Goal: Answer question/provide support

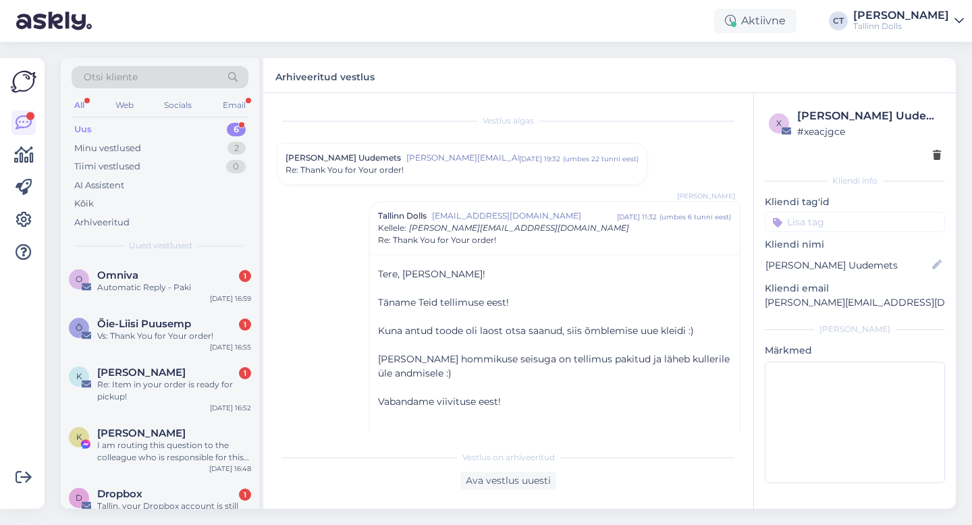
scroll to position [384, 0]
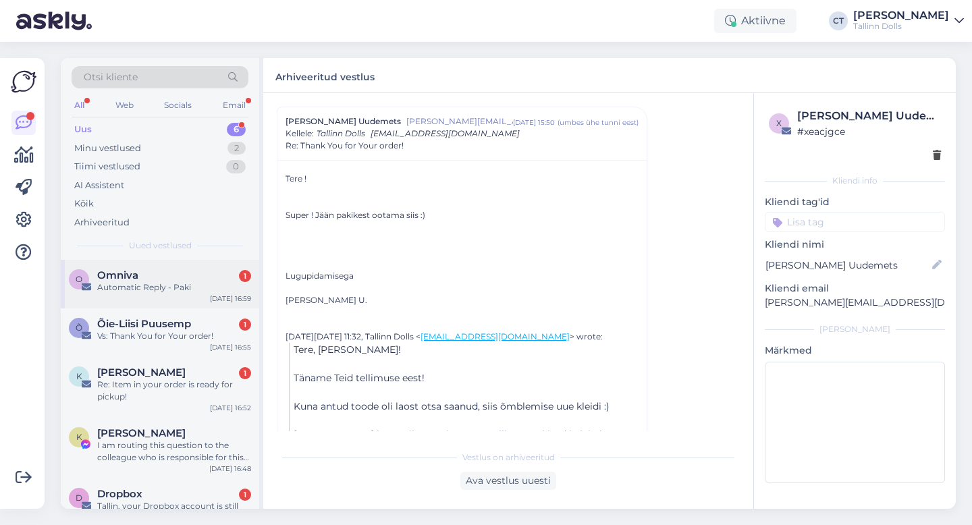
click at [147, 265] on div "O Omniva 1 Automatic Reply - Paki [DATE] 16:59" at bounding box center [160, 284] width 198 height 49
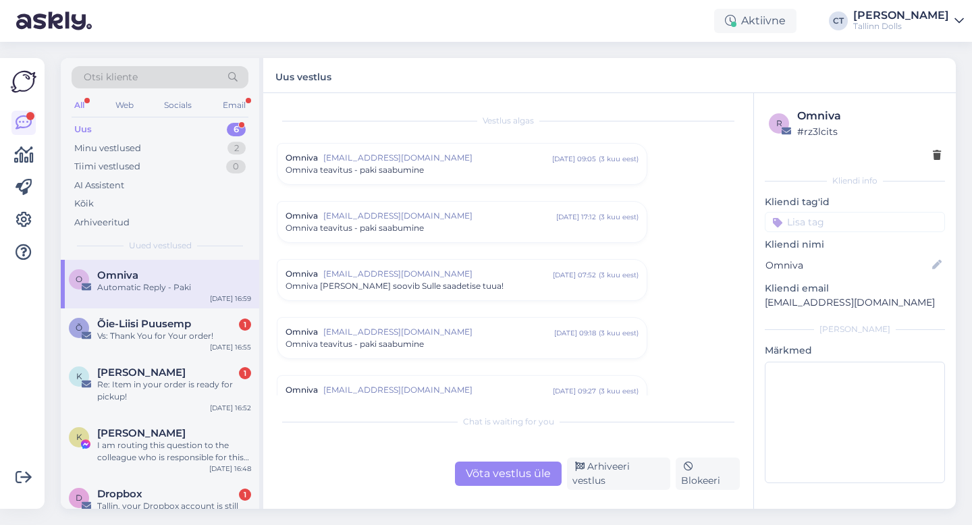
scroll to position [5642, 0]
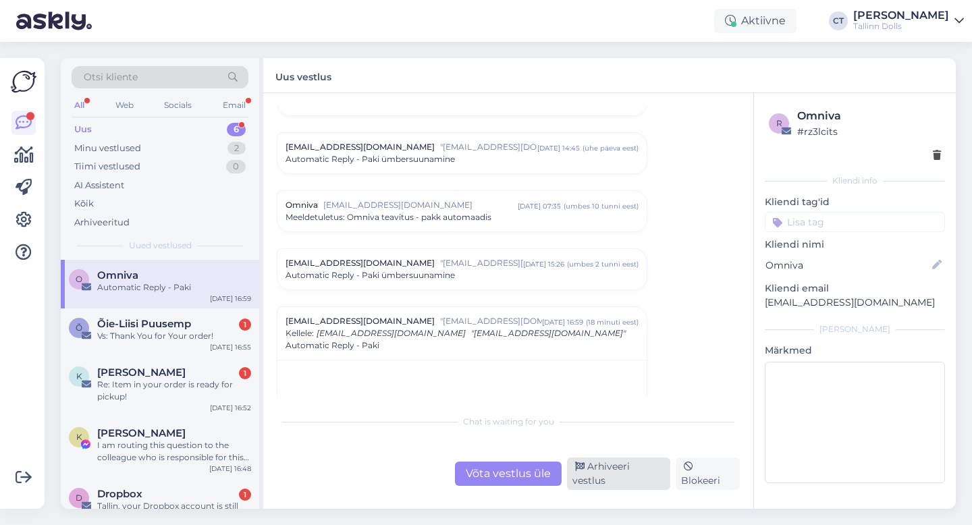
click at [609, 481] on div "Arhiveeri vestlus" at bounding box center [618, 474] width 103 height 32
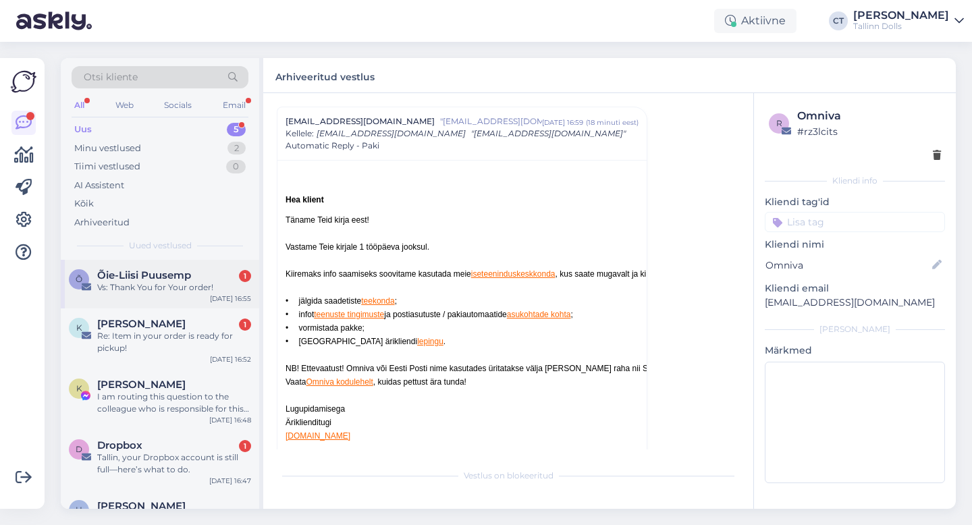
click at [206, 284] on div "Vs: Thank You for Your order!" at bounding box center [174, 287] width 154 height 12
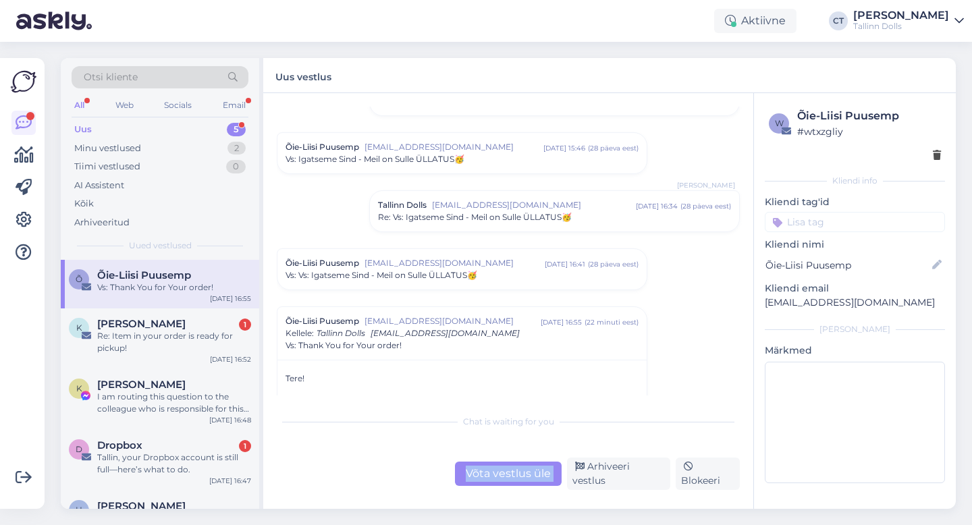
drag, startPoint x: 599, startPoint y: 467, endPoint x: 579, endPoint y: 412, distance: 58.3
click at [579, 406] on div "Vestlus algas Õie-Liisi Puusemp [EMAIL_ADDRESS][DOMAIN_NAME] [DATE] 14:12 ( 3 k…" at bounding box center [508, 301] width 490 height 416
click at [579, 412] on div "Vestlus algas Õie-Liisi Puusemp [EMAIL_ADDRESS][DOMAIN_NAME] [DATE] 14:12 ( 3 k…" at bounding box center [508, 301] width 490 height 416
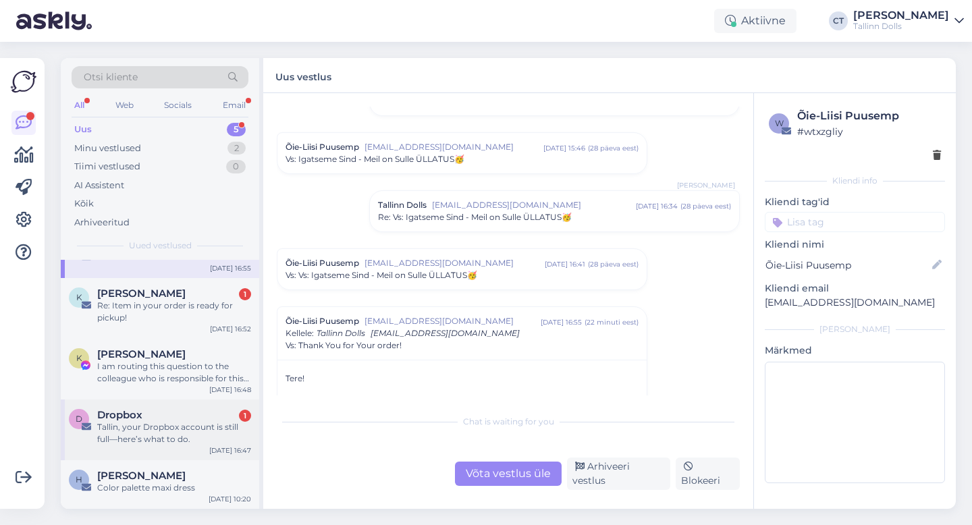
click at [184, 423] on div "Tallin, your Dropbox account is still full—here’s what to do." at bounding box center [174, 433] width 154 height 24
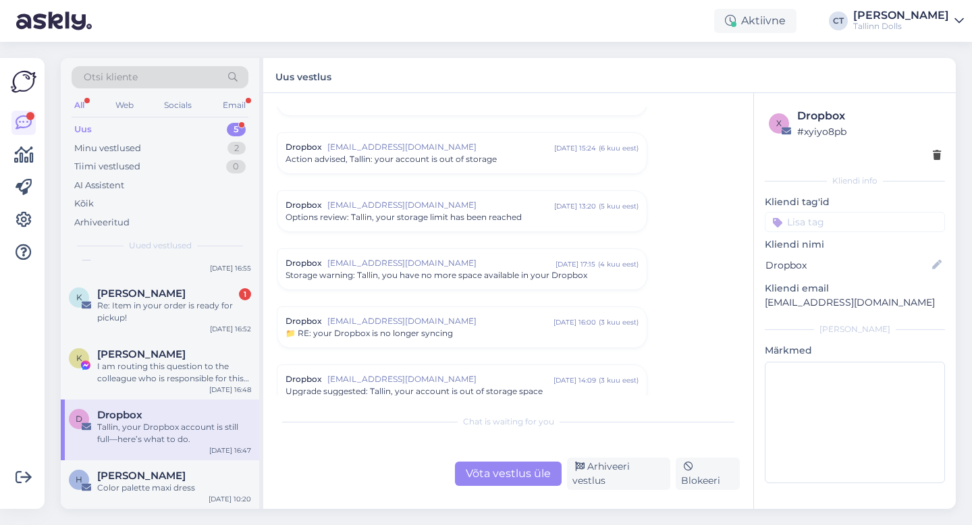
scroll to position [765, 0]
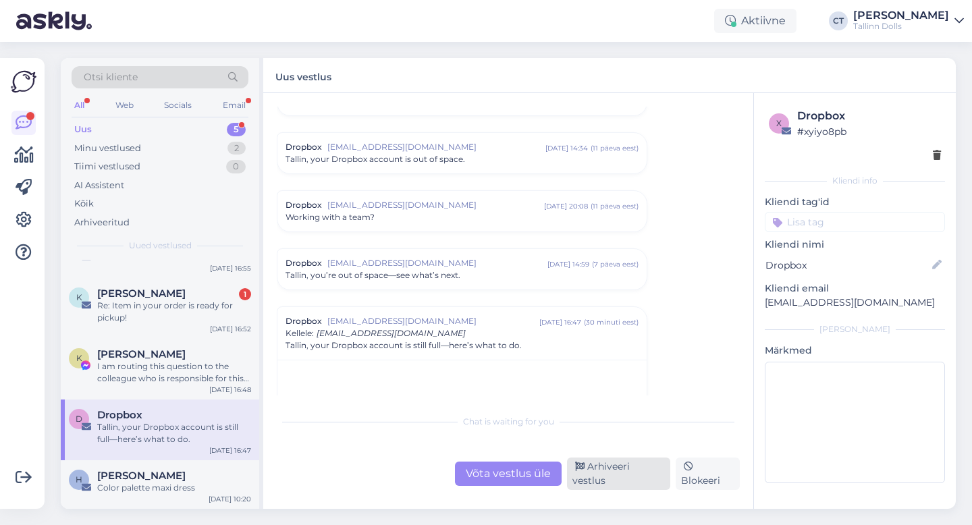
click at [637, 479] on div "Arhiveeri vestlus" at bounding box center [618, 474] width 103 height 32
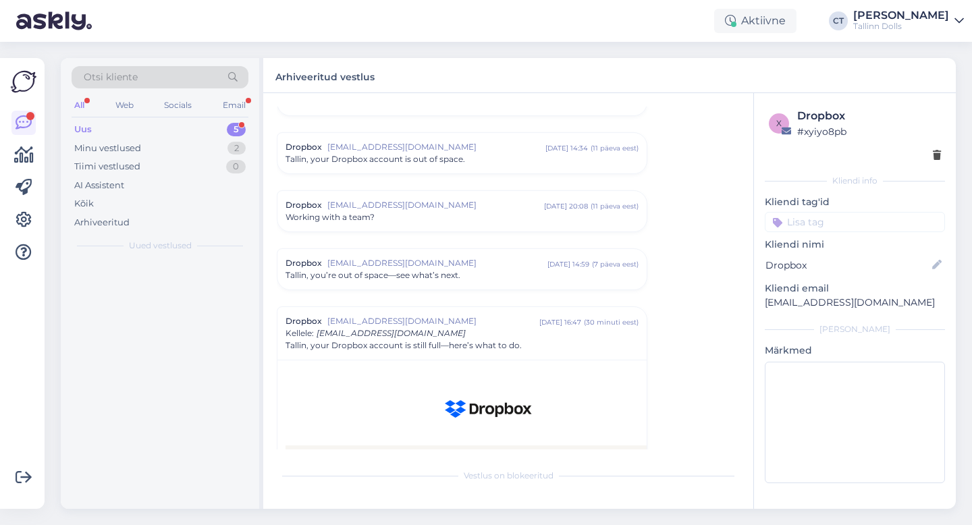
scroll to position [0, 0]
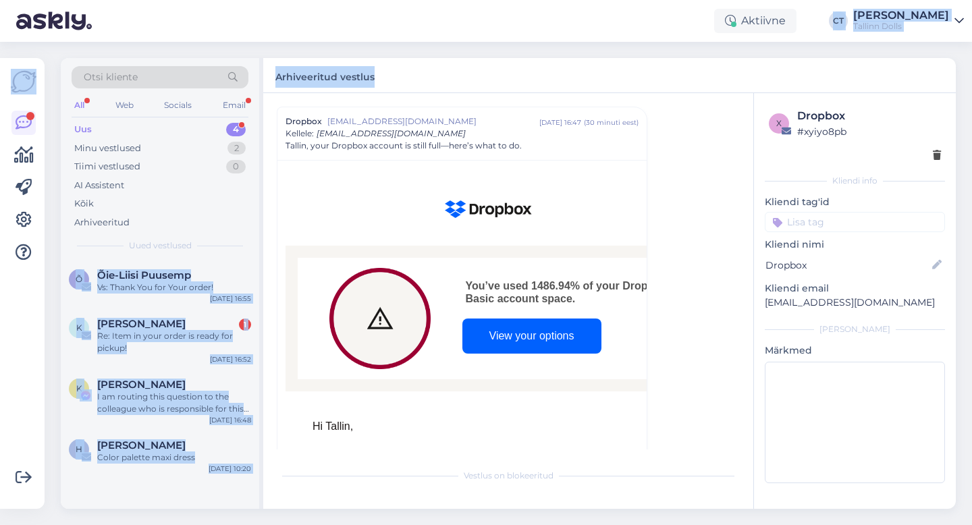
drag, startPoint x: 609, startPoint y: 20, endPoint x: 548, endPoint y: -13, distance: 69.2
click at [548, 0] on html "Aktiivne CT [PERSON_NAME] Tallinn Dolls Võimalused Veendu, et Askly loob sulle …" at bounding box center [486, 262] width 972 height 525
click at [505, 39] on div "Aktiivne CT [PERSON_NAME] Tallinn Dolls" at bounding box center [486, 21] width 972 height 42
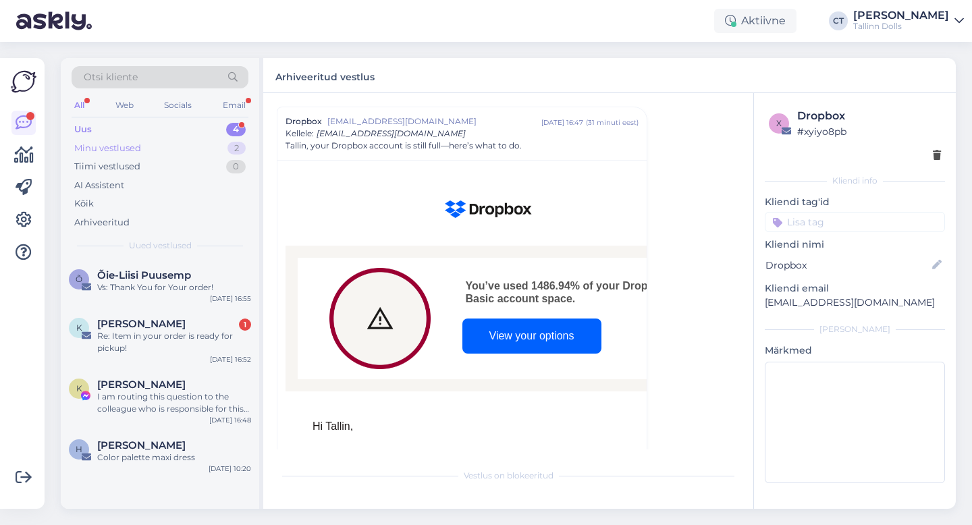
click at [107, 153] on div "Minu vestlused" at bounding box center [107, 149] width 67 height 14
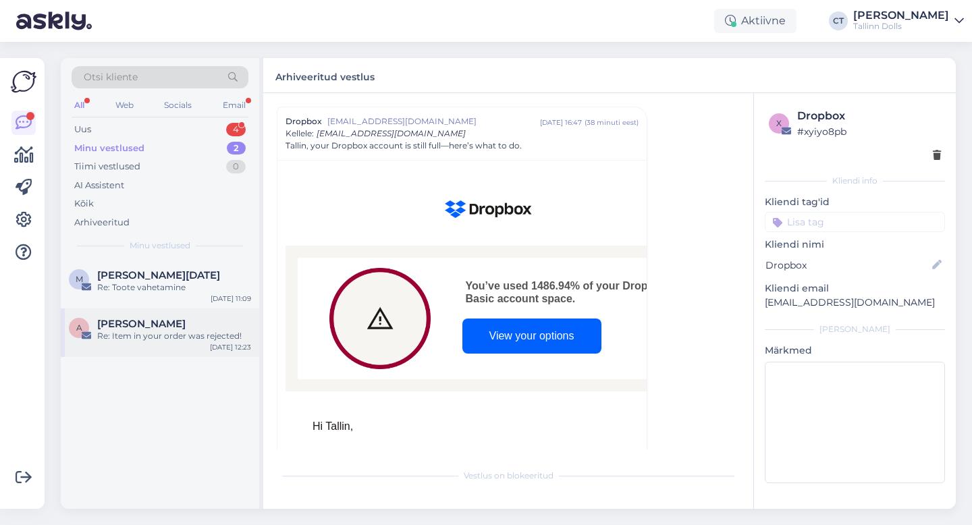
click at [149, 346] on div "A [PERSON_NAME] Re: Item in your order was rejected! [DATE] 12:23" at bounding box center [160, 332] width 198 height 49
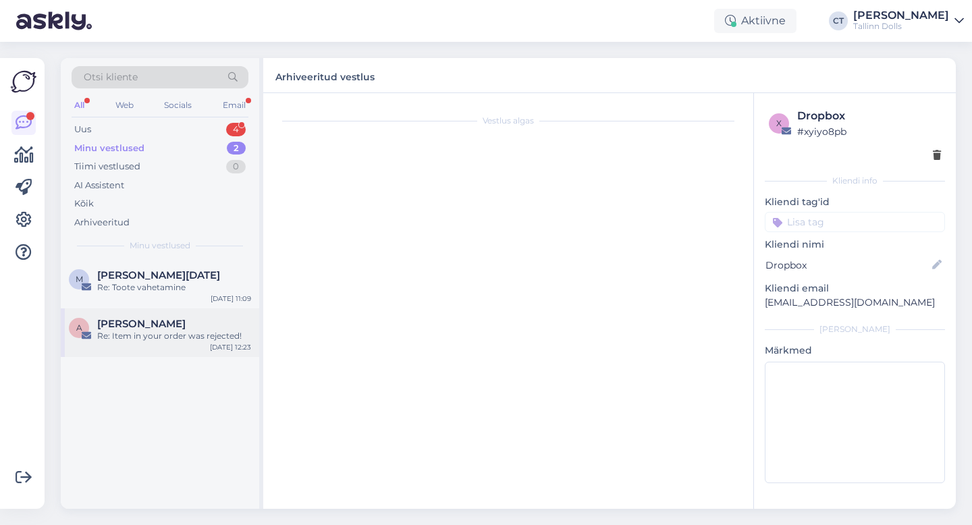
scroll to position [32, 0]
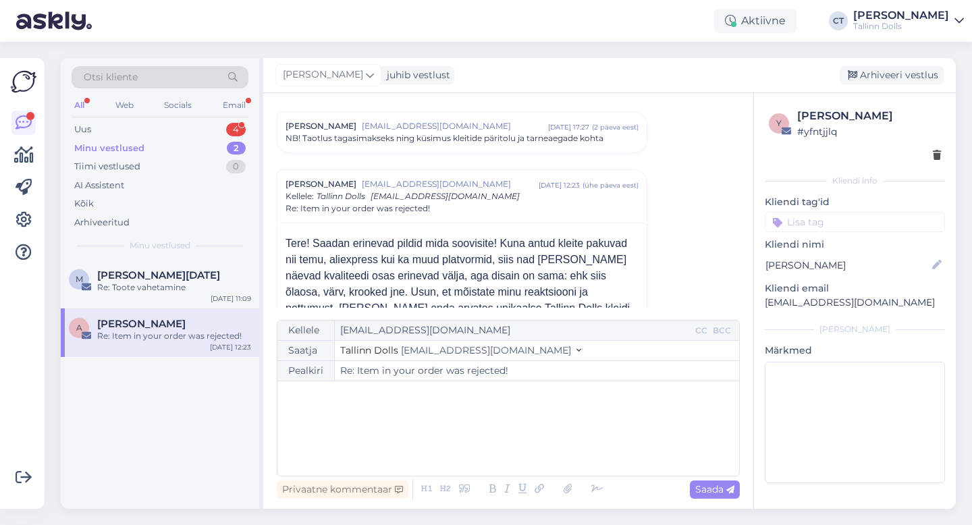
click at [409, 409] on div "﻿" at bounding box center [508, 428] width 448 height 81
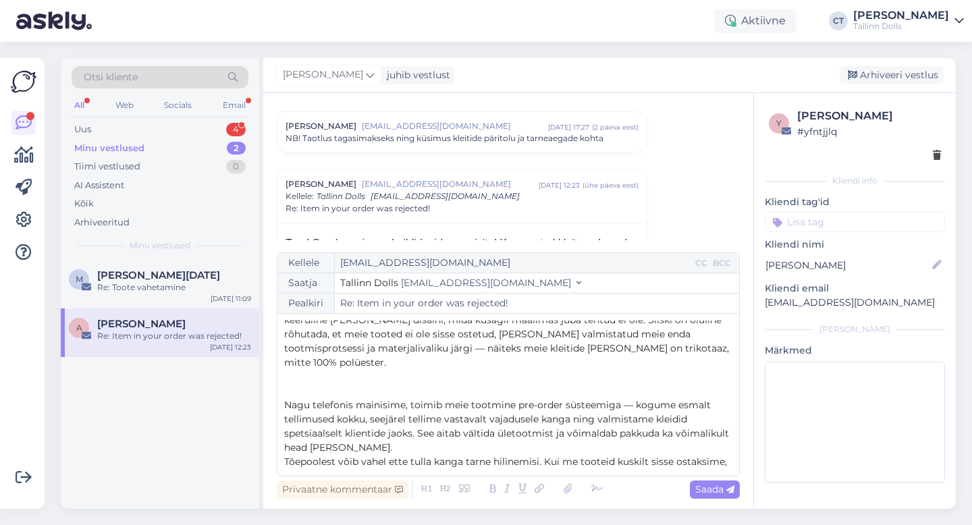
scroll to position [0, 0]
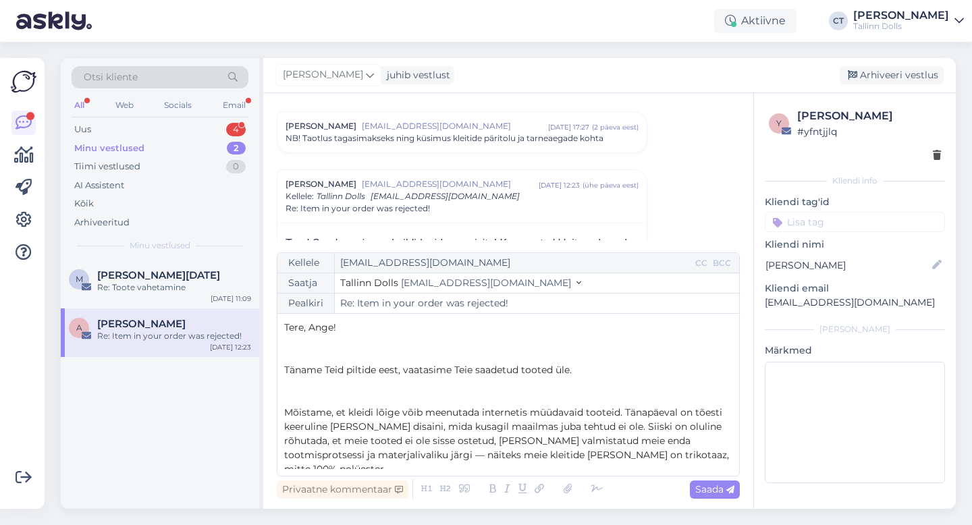
click at [366, 360] on p "﻿" at bounding box center [508, 356] width 448 height 14
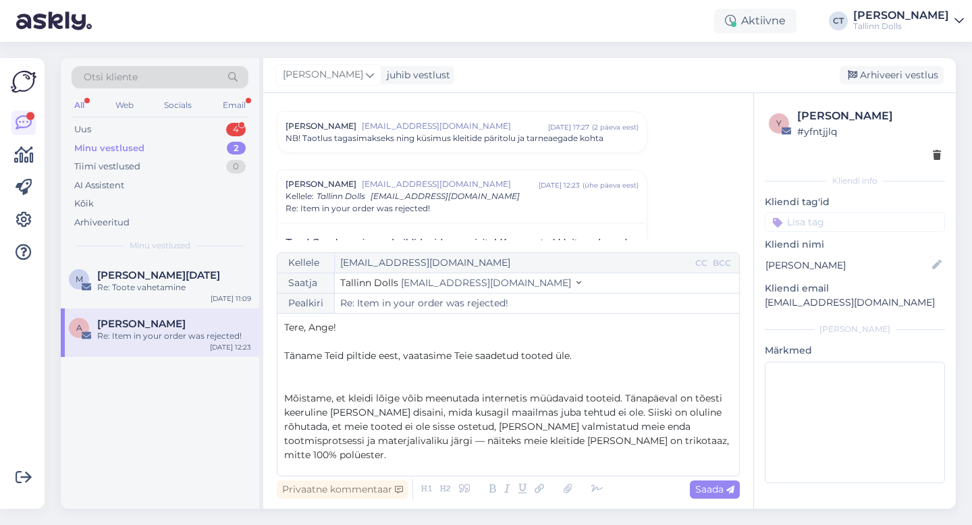
click at [386, 386] on p "﻿" at bounding box center [508, 384] width 448 height 14
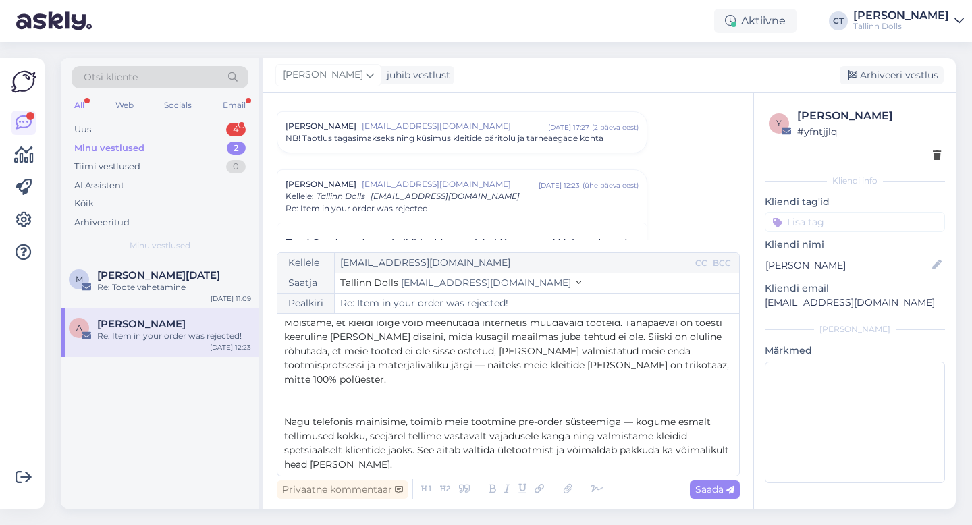
scroll to position [59, 0]
drag, startPoint x: 621, startPoint y: 365, endPoint x: 614, endPoint y: 365, distance: 7.4
click at [614, 365] on p "Mõistame, et kleidi lõige võib meenutada internetis müüdavaid tooteid. Tänapäev…" at bounding box center [508, 353] width 448 height 71
click at [510, 367] on span "Mõistame, et kleidi lõige võib meenutada internetis müüdavaid tooteid. Tänapäev…" at bounding box center [508, 353] width 448 height 69
click at [560, 369] on span "Mõistame, et kleidi lõige võib meenutada internetis müüdavaid tooteid. Tänapäev…" at bounding box center [504, 353] width 441 height 69
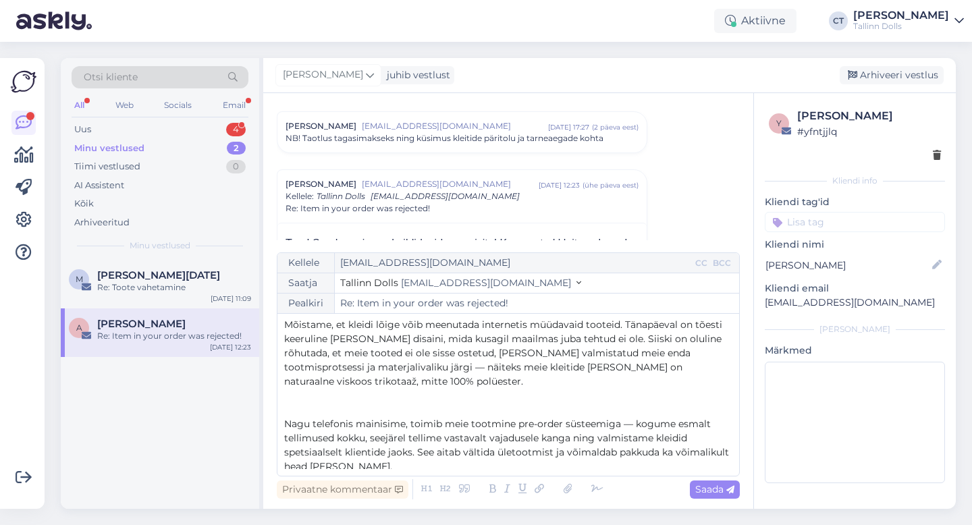
click at [712, 367] on p "Mõistame, et kleidi lõige võib meenutada internetis müüdavaid tooteid. Tänapäev…" at bounding box center [508, 353] width 448 height 71
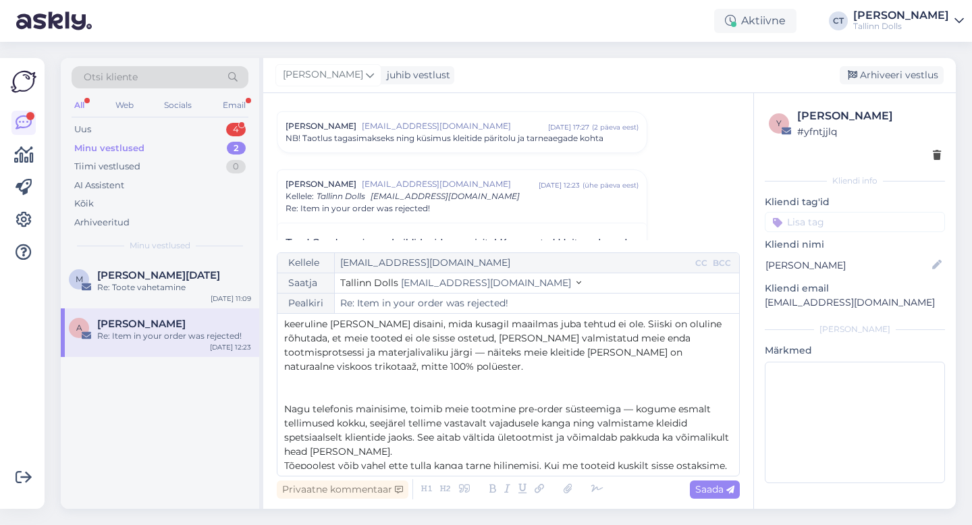
click at [700, 374] on p "﻿" at bounding box center [508, 381] width 448 height 14
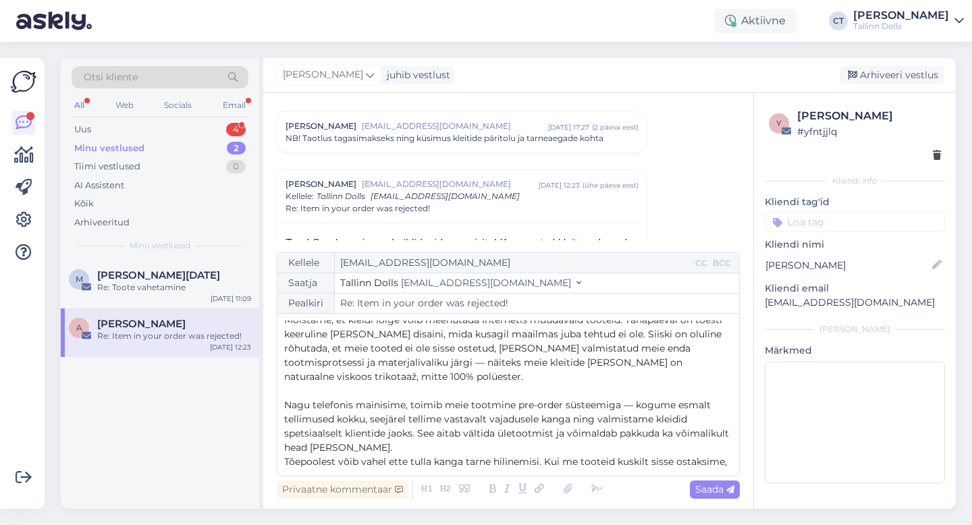
click at [516, 468] on p "Tõepoolest võib vahel ette tulla kanga tarne hilinemisi. Kui me tooteid kuskilt…" at bounding box center [508, 469] width 448 height 28
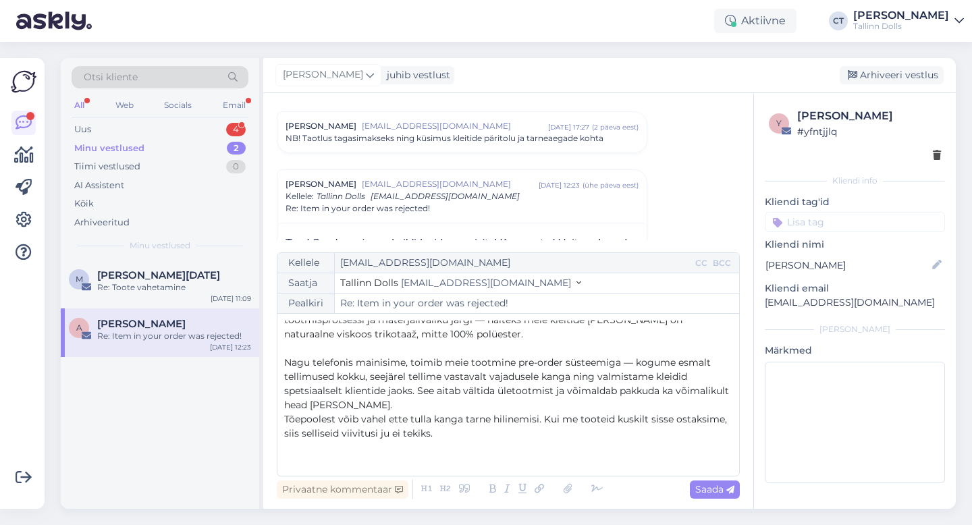
scroll to position [121, 0]
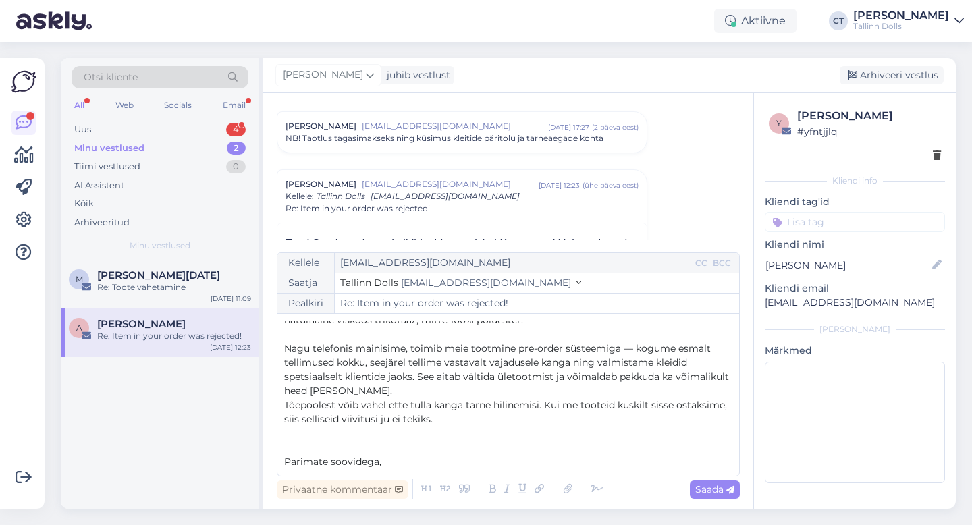
click at [520, 427] on p "﻿" at bounding box center [508, 434] width 448 height 14
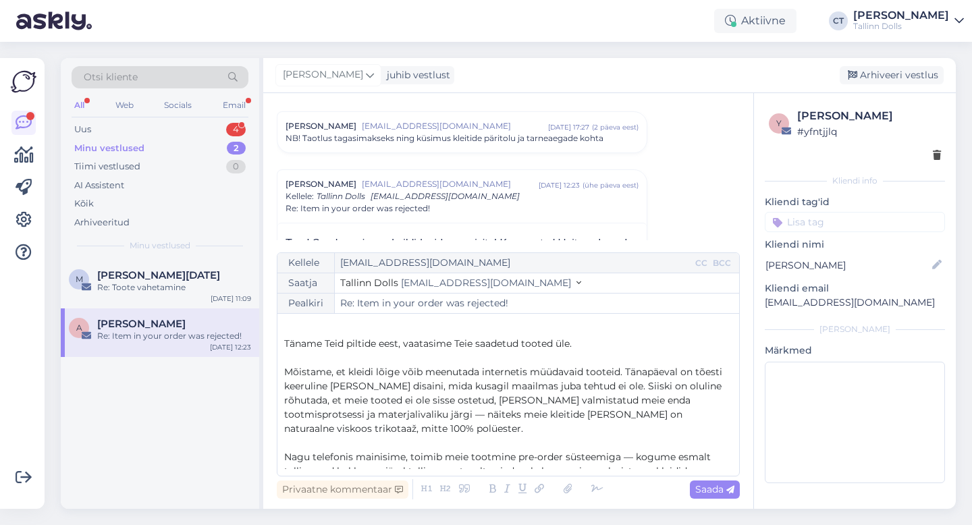
scroll to position [11, 0]
click at [716, 488] on span "Saada" at bounding box center [714, 489] width 39 height 12
type input "Re: Re: Item in your order was rejected!"
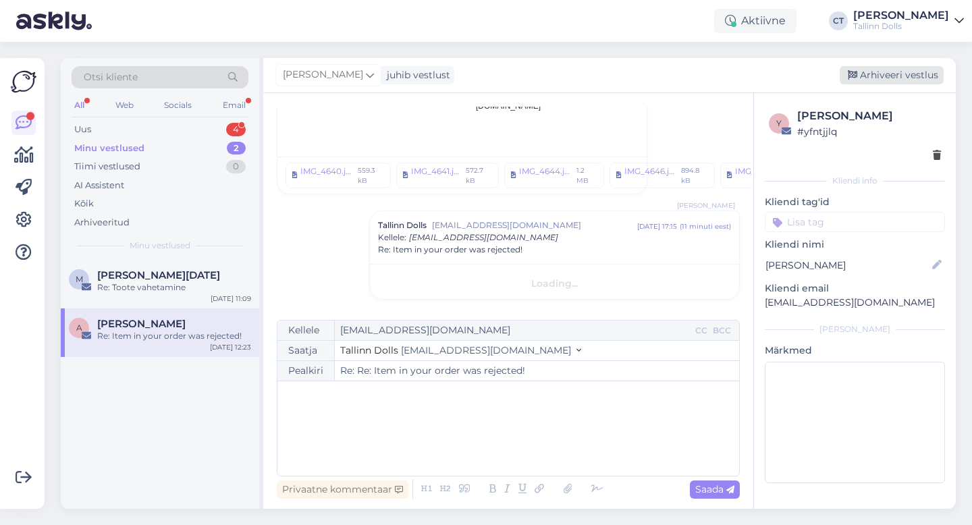
scroll to position [0, 0]
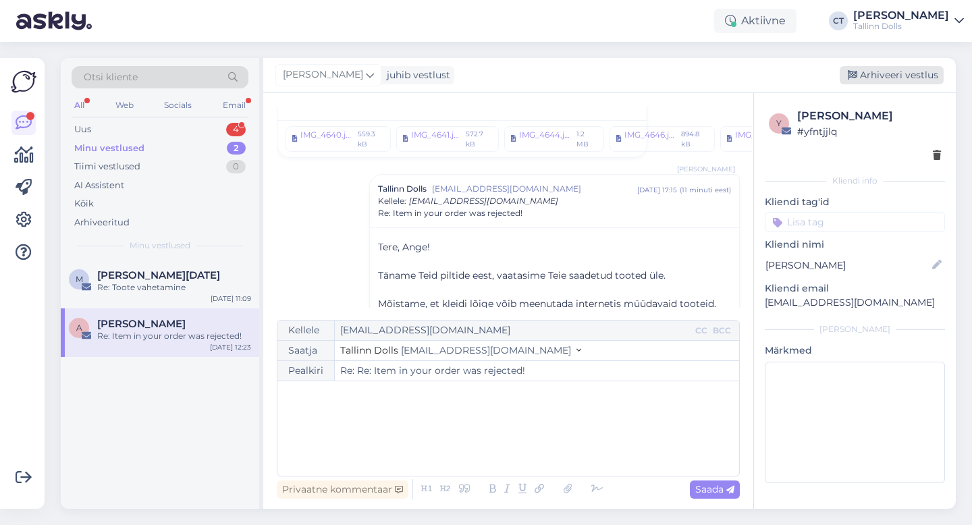
click at [904, 73] on div "Arhiveeri vestlus" at bounding box center [892, 75] width 104 height 18
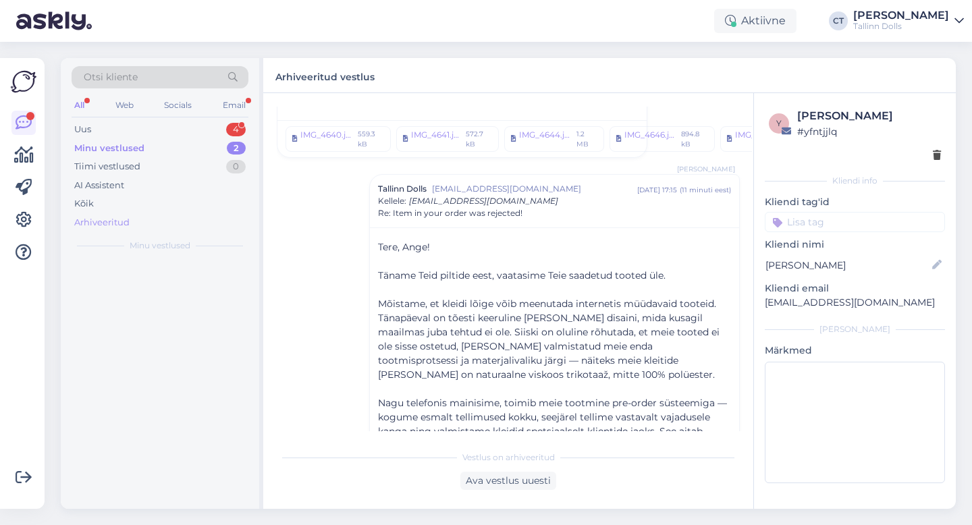
scroll to position [1301, 0]
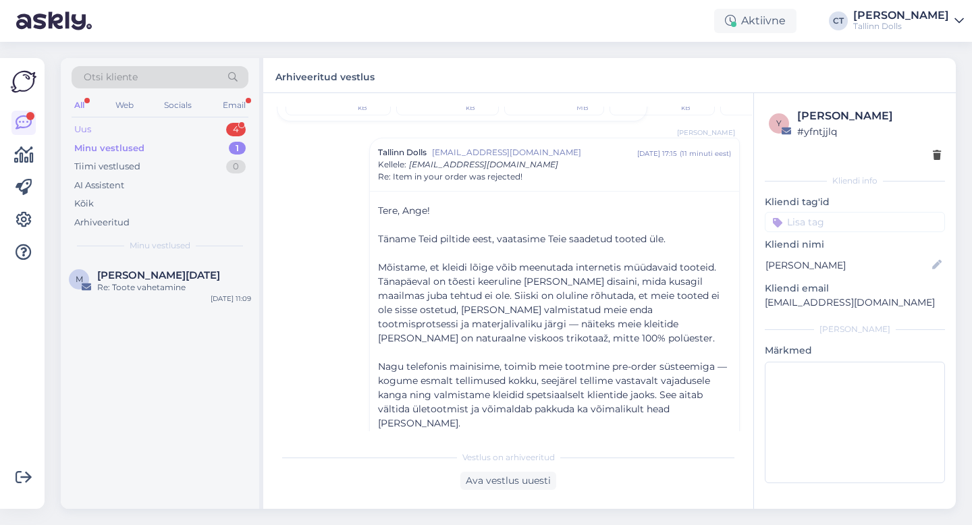
click at [117, 124] on div "Uus 4" at bounding box center [160, 129] width 177 height 19
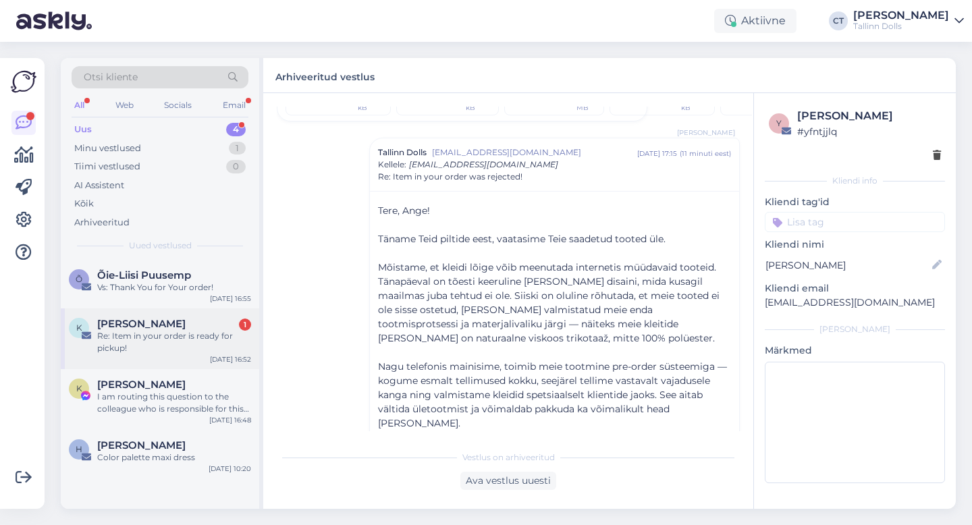
click at [150, 328] on span "[PERSON_NAME]" at bounding box center [141, 324] width 88 height 12
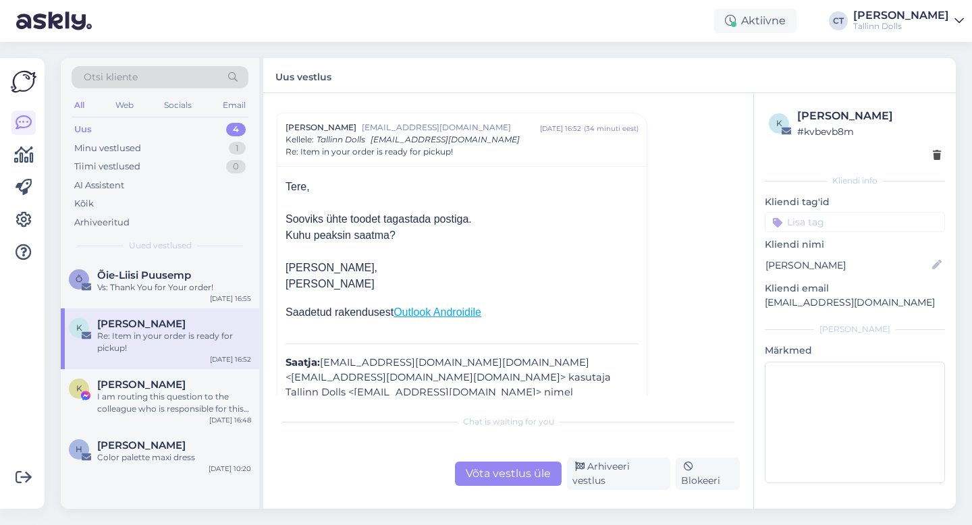
scroll to position [30, 0]
click at [504, 462] on div "Chat is waiting for you Võta vestlus üle Arhiveeri vestlus Blokeeri" at bounding box center [508, 449] width 463 height 82
click at [508, 481] on div "Võta vestlus üle" at bounding box center [508, 474] width 107 height 24
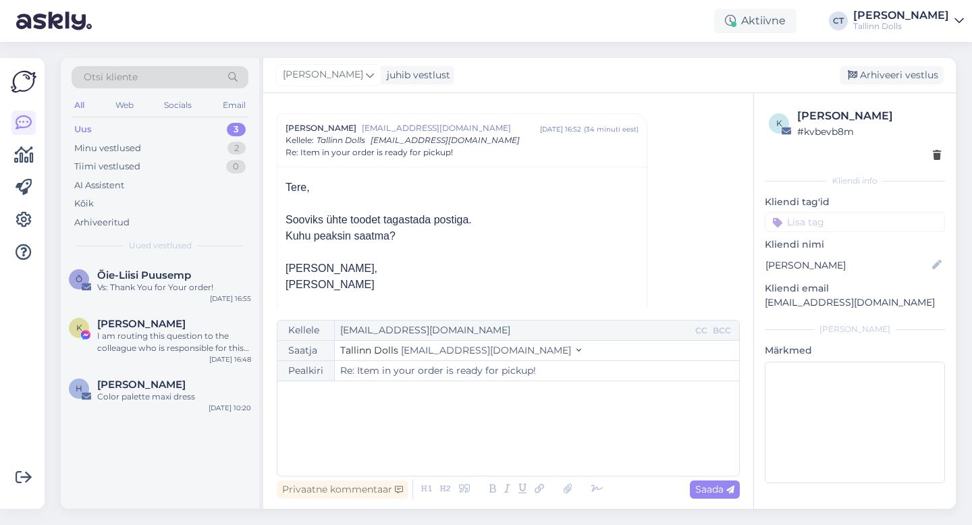
scroll to position [36, 0]
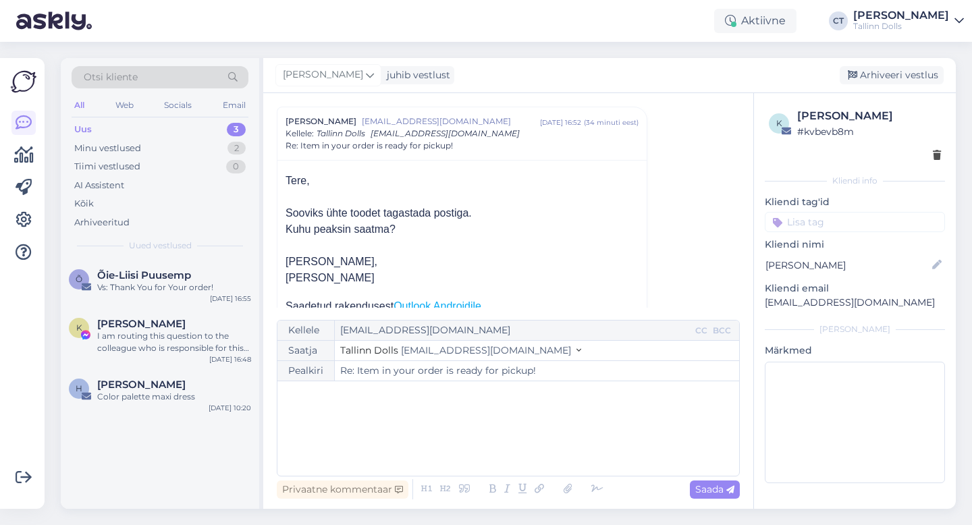
click at [511, 433] on div "﻿" at bounding box center [508, 428] width 448 height 81
click at [449, 425] on div "﻿" at bounding box center [508, 428] width 448 height 81
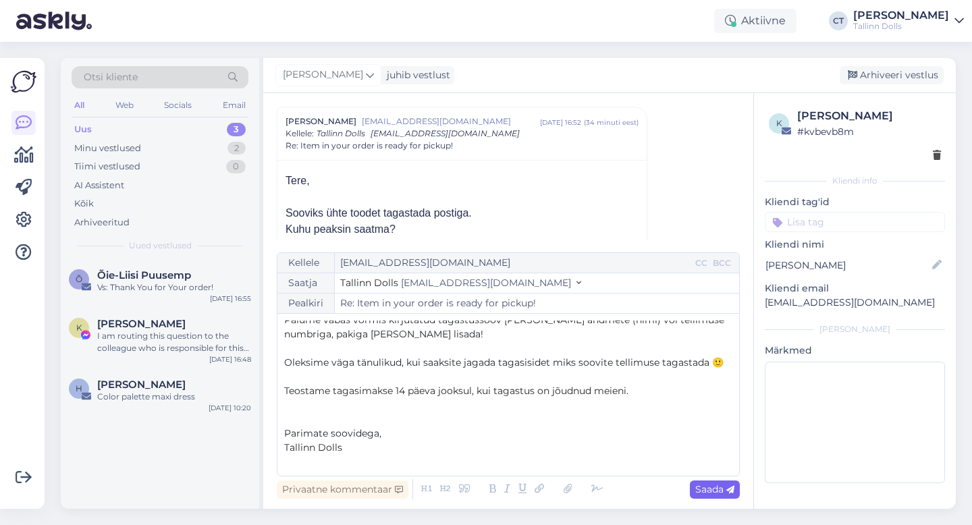
click at [716, 488] on span "Saada" at bounding box center [714, 489] width 39 height 12
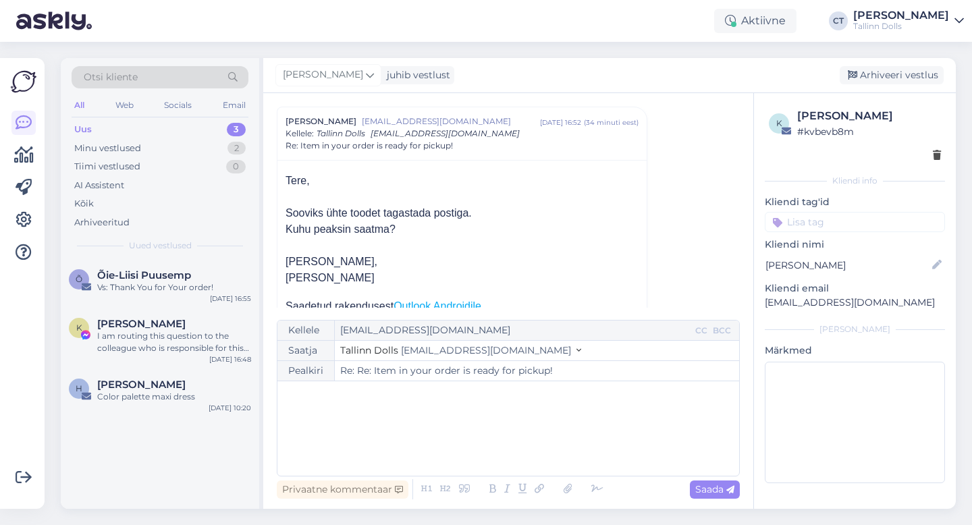
type input "Re: Item in your order is ready for pickup!"
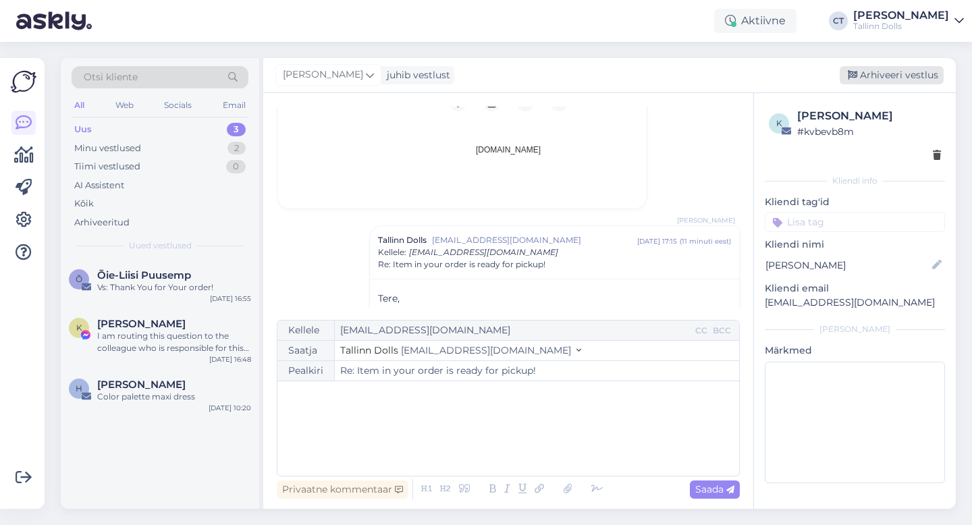
click at [883, 77] on div "Arhiveeri vestlus" at bounding box center [892, 75] width 104 height 18
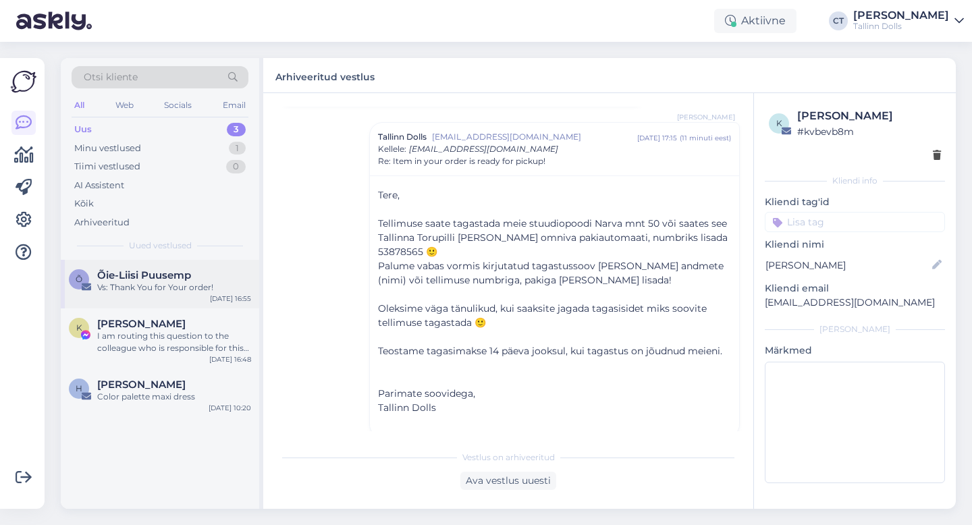
click at [197, 301] on div "[PERSON_NAME]-Liisi Puusemp Vs: Thank You for Your order! [DATE] 16:55" at bounding box center [160, 284] width 198 height 49
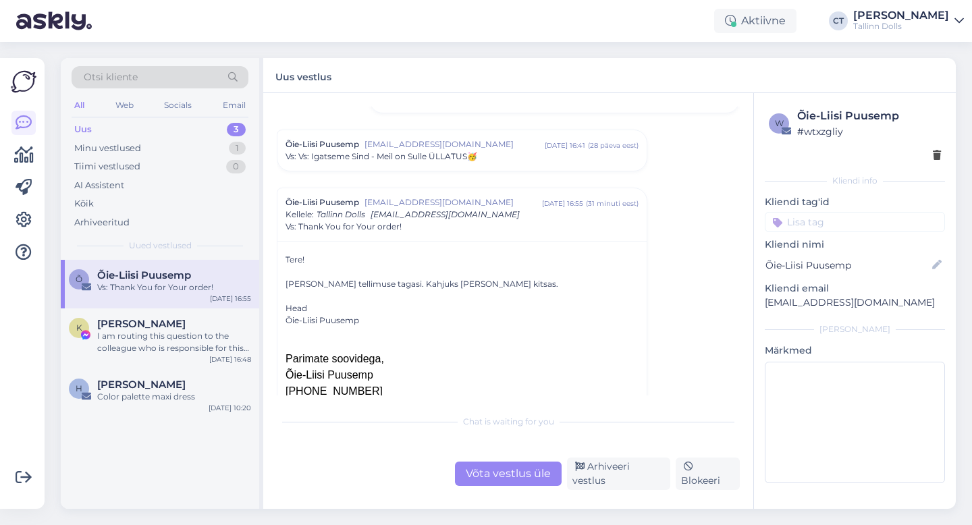
scroll to position [364, 0]
click at [516, 468] on div "Võta vestlus üle" at bounding box center [508, 474] width 107 height 24
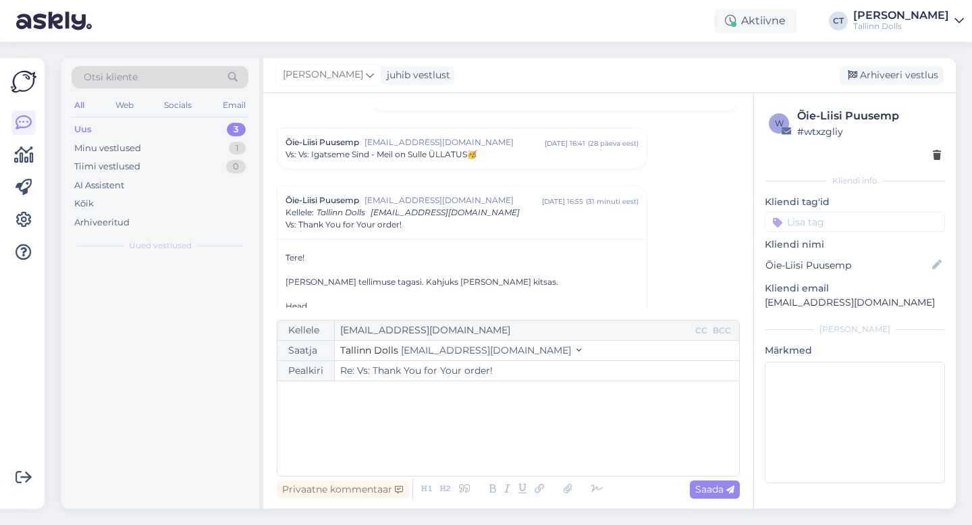
scroll to position [443, 0]
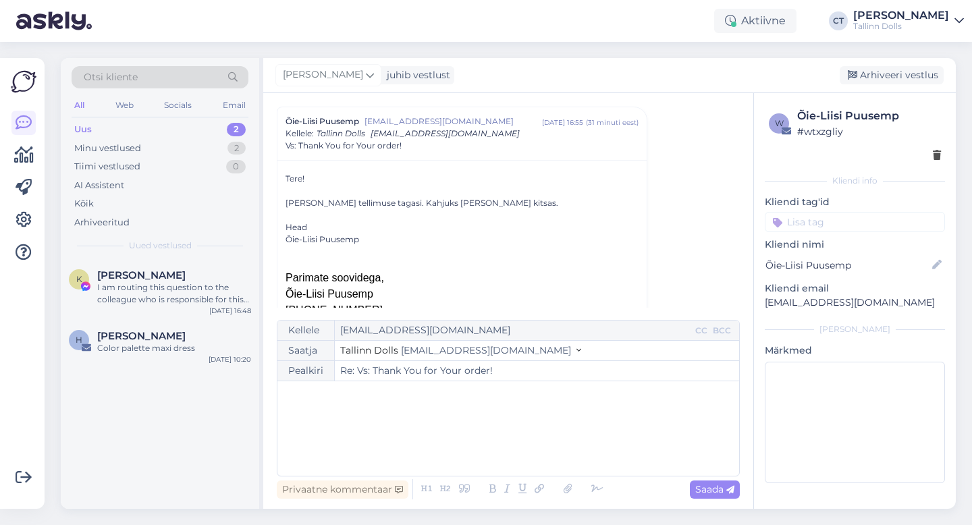
click at [558, 400] on p "﻿" at bounding box center [508, 395] width 448 height 14
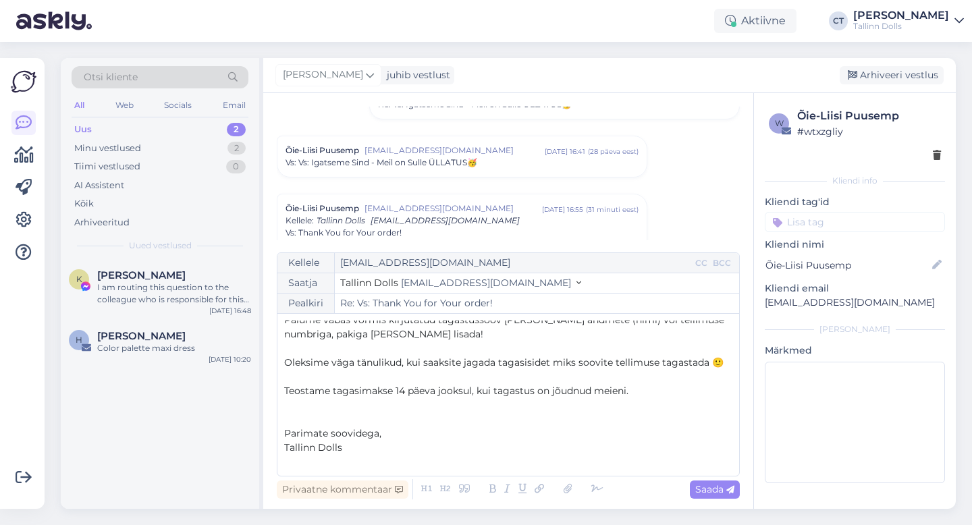
scroll to position [340, 0]
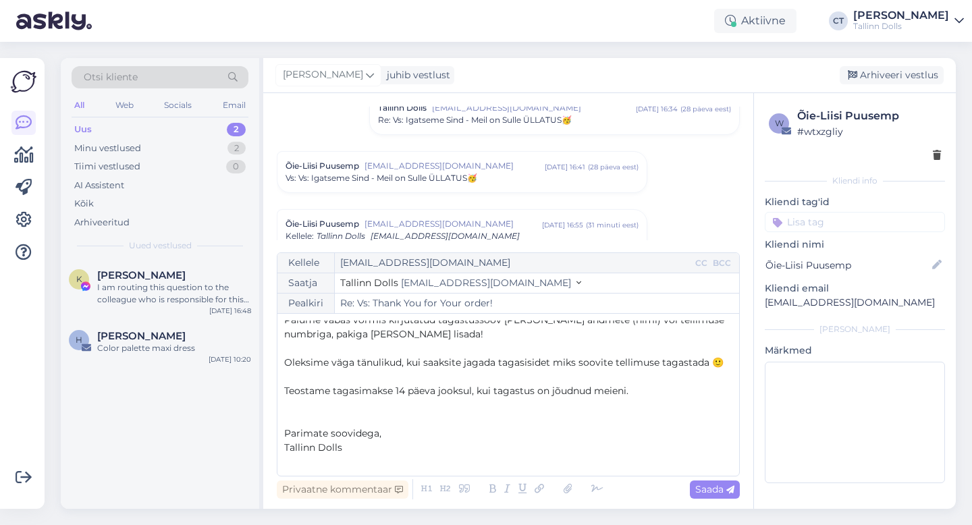
click at [533, 179] on div "Vs: Vs: Igatseme Sind - Meil on Sulle ÜLLATUS🥳" at bounding box center [462, 178] width 353 height 12
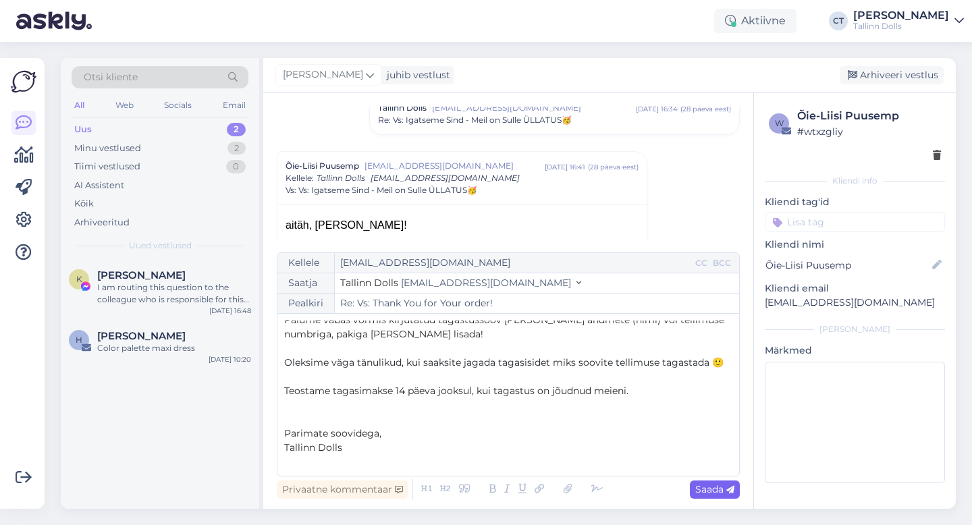
click at [714, 493] on span "Saada" at bounding box center [714, 489] width 39 height 12
type input "Re: Re: Vs: Thank You for Your order!"
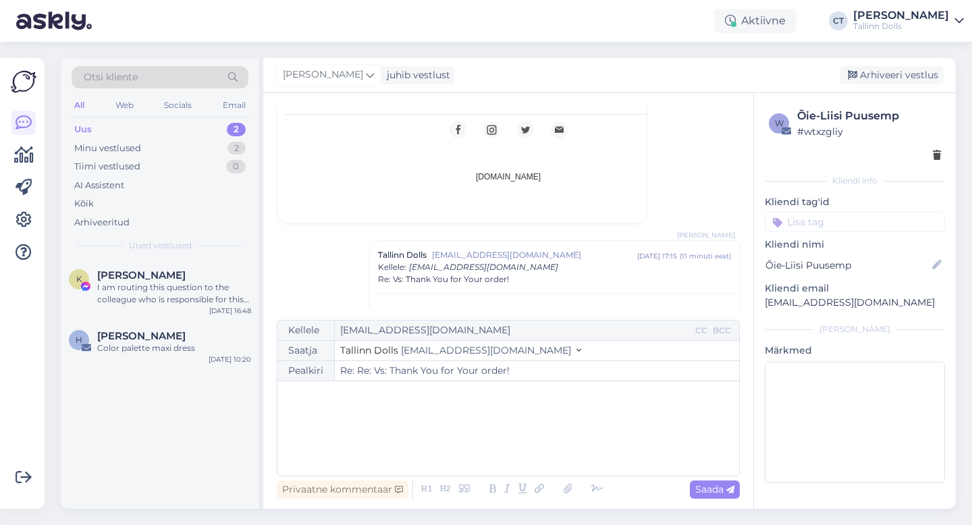
scroll to position [0, 0]
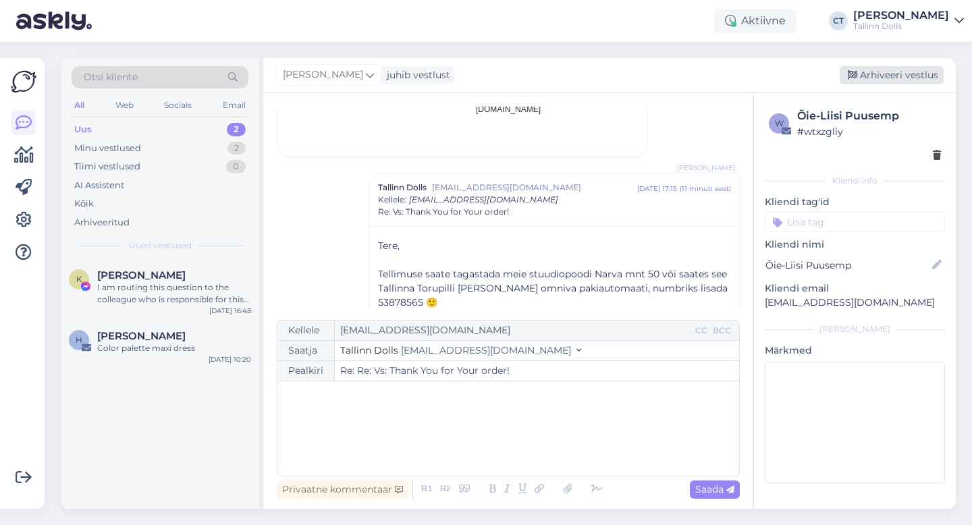
click at [872, 77] on div "Arhiveeri vestlus" at bounding box center [892, 75] width 104 height 18
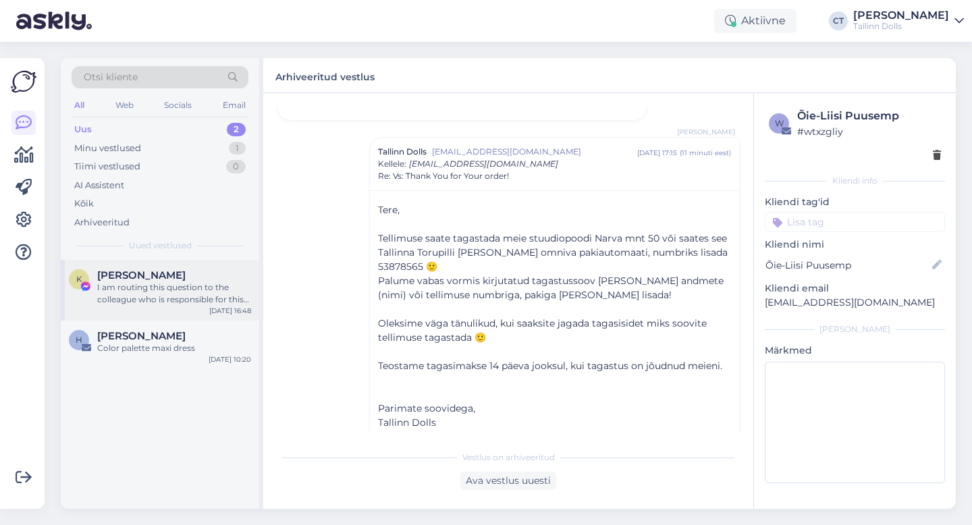
click at [167, 283] on div "I am routing this question to the colleague who is responsible for this topic. …" at bounding box center [174, 293] width 154 height 24
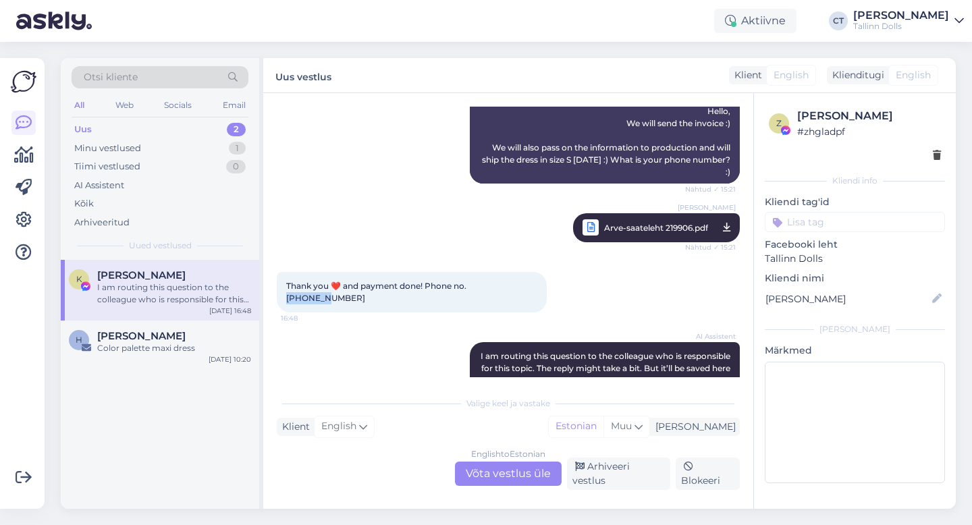
drag, startPoint x: 505, startPoint y: 278, endPoint x: 469, endPoint y: 273, distance: 36.1
click at [469, 273] on div "Thank you ❤️ and payment done! Phone no. 56211711 16:48" at bounding box center [412, 292] width 270 height 41
copy span "56211711"
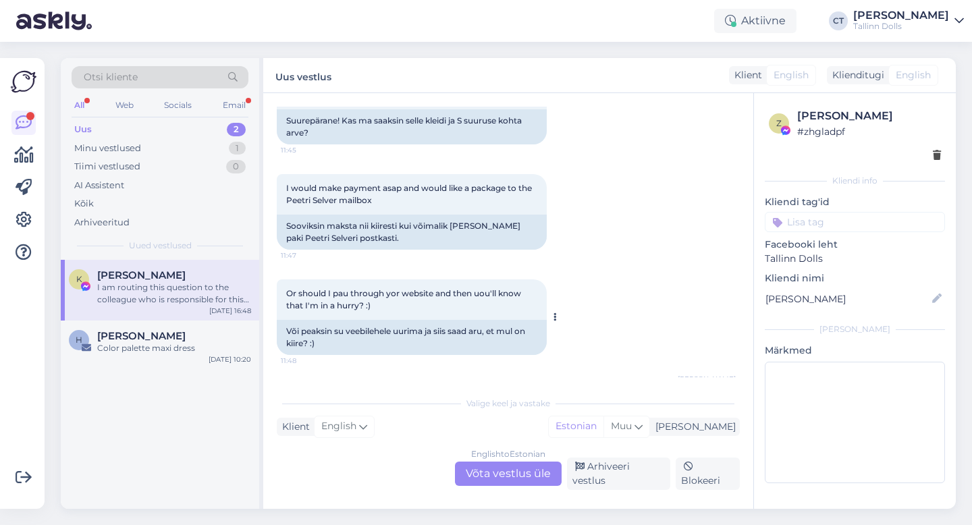
scroll to position [638, 0]
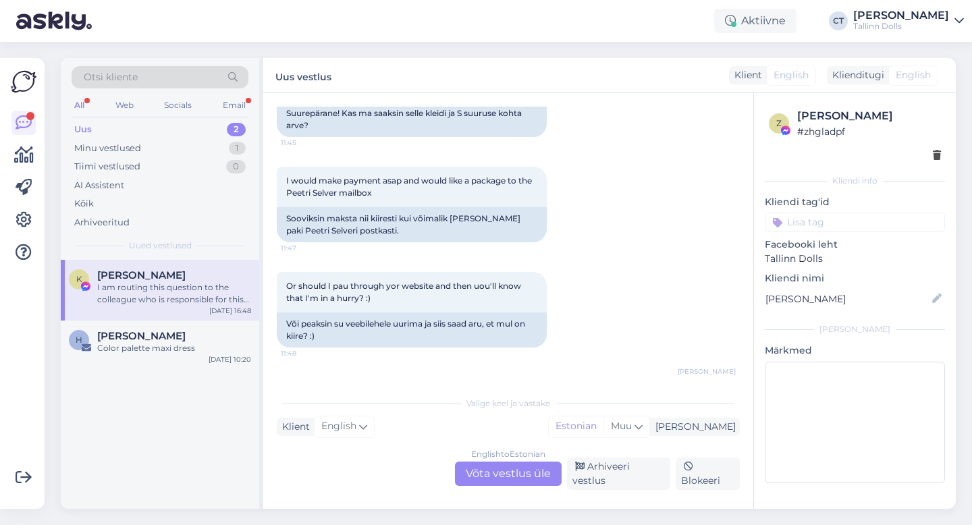
click at [479, 480] on div "English to Estonian Võta vestlus üle" at bounding box center [508, 474] width 107 height 24
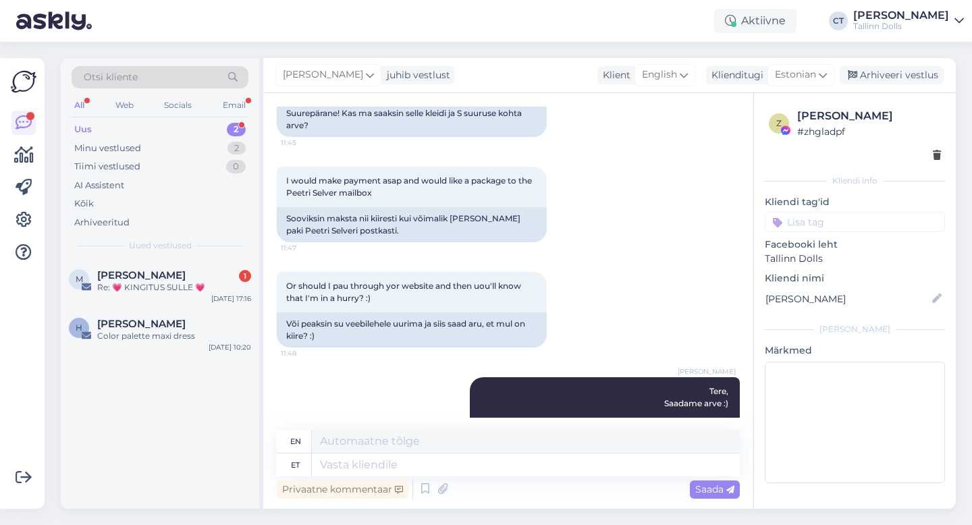
click at [492, 474] on textarea at bounding box center [526, 465] width 428 height 23
type textarea "Täname"
type textarea "Thank you"
type textarea "Täname :)"
type textarea "Thank you :)"
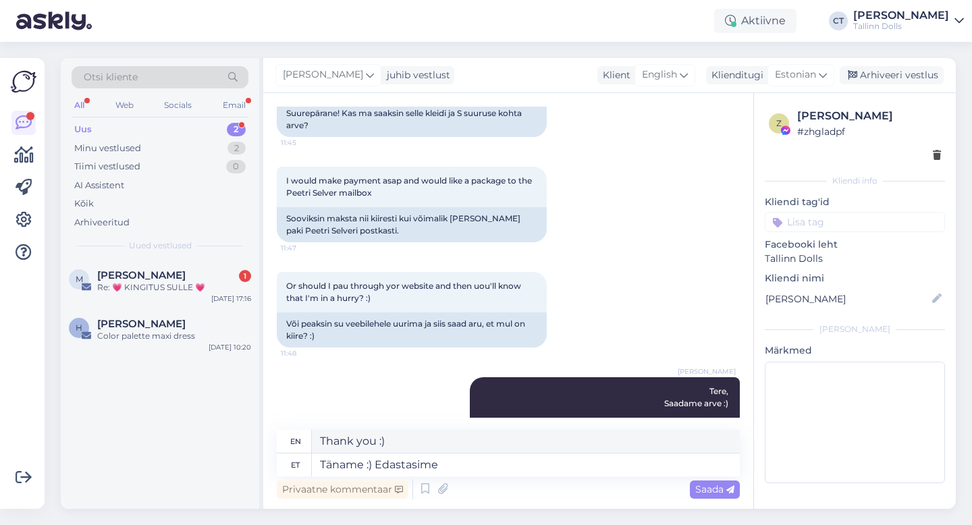
type textarea "Täname :) Edastasime i"
type textarea "Thank you :) We forwarded it"
type textarea "Täname :) Edastasime info tootm"
type textarea "Thank you :) We have forwarded the information."
type textarea "Täname :) Edastasime info tootmisele :"
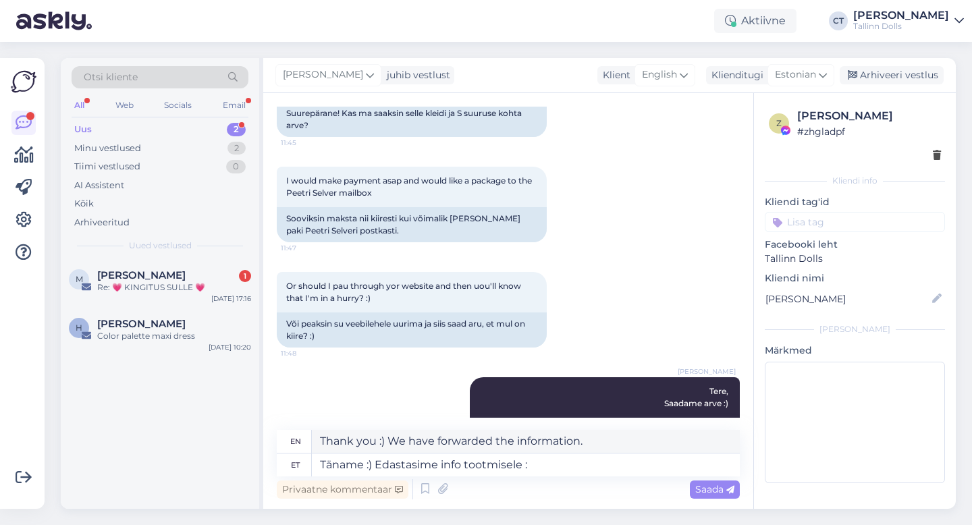
type textarea "Thank you :) We have forwarded the information to production."
type textarea "Täname :) Edastasime info tootmisele :)"
type textarea "Thank you :) We have forwarded the information to production :)"
type textarea "Täname :) Edastasime info tootmisele :)"
click at [711, 490] on span "Saada" at bounding box center [714, 489] width 39 height 12
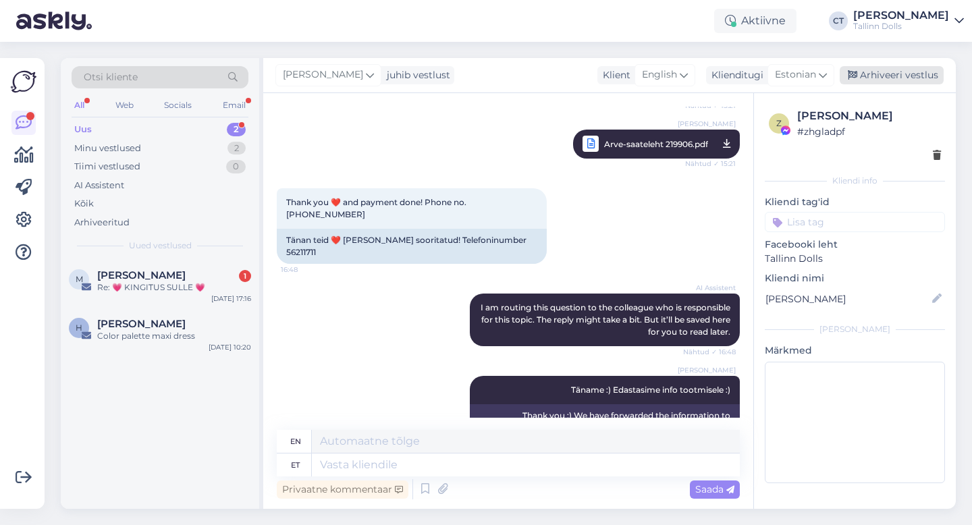
click at [909, 76] on div "Arhiveeri vestlus" at bounding box center [892, 75] width 104 height 18
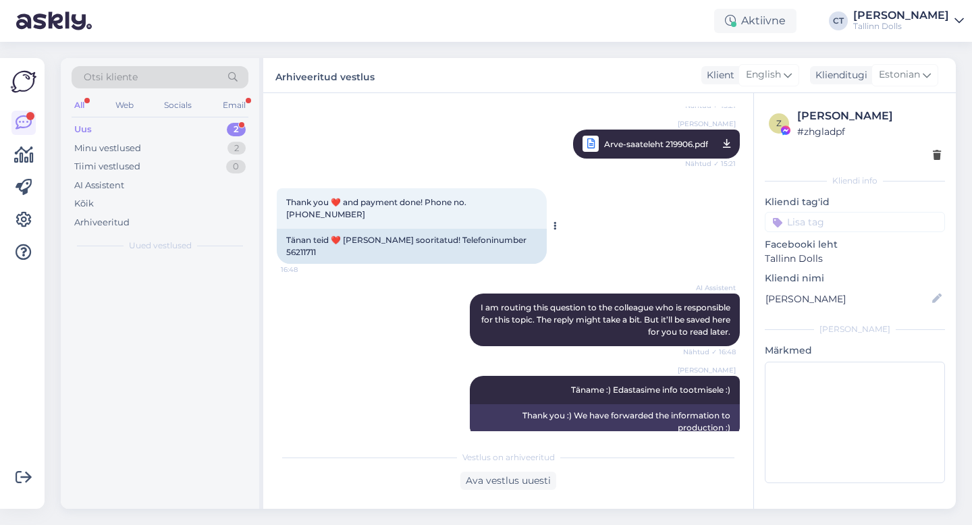
scroll to position [1075, 0]
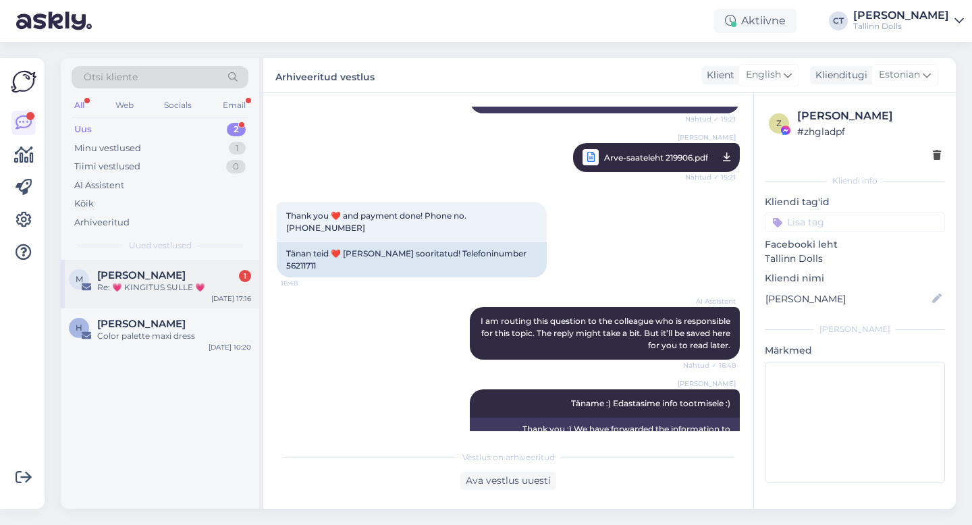
click at [200, 296] on div "M [PERSON_NAME] 1 Re: 💗 KINGITUS SULLE 💗 [DATE] 17:16" at bounding box center [160, 284] width 198 height 49
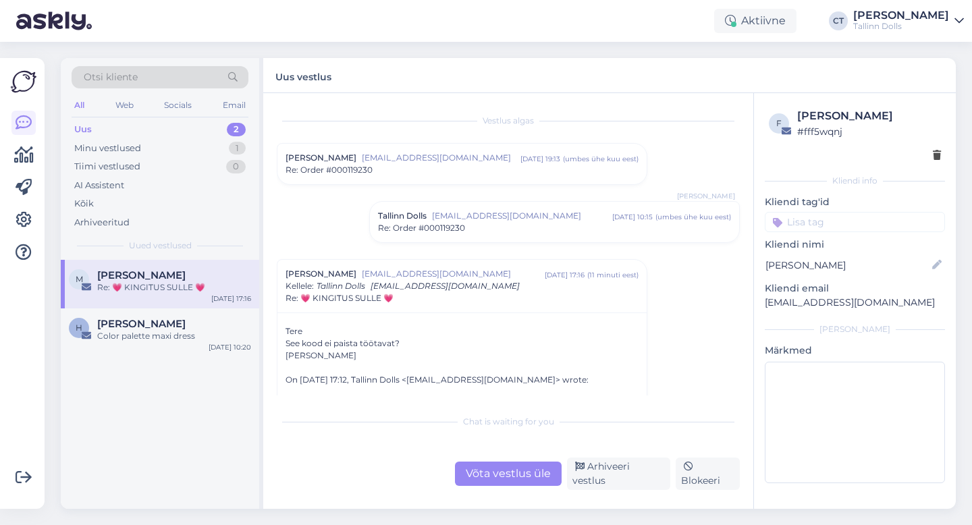
scroll to position [45, 0]
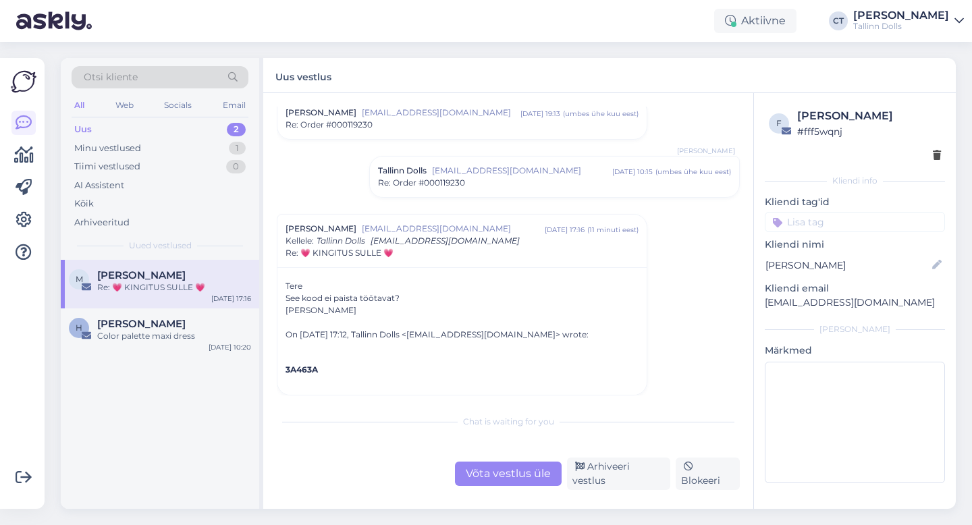
click at [514, 477] on div "Võta vestlus üle" at bounding box center [508, 474] width 107 height 24
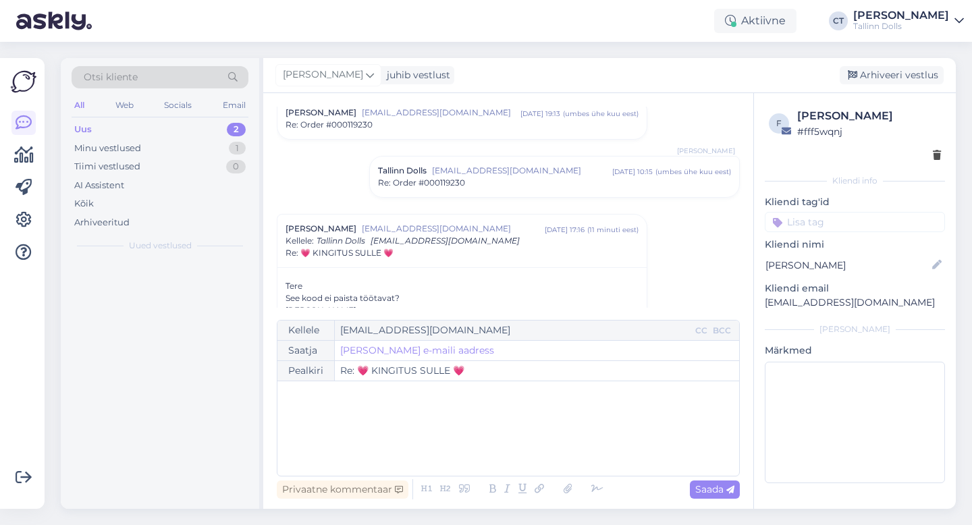
scroll to position [141, 0]
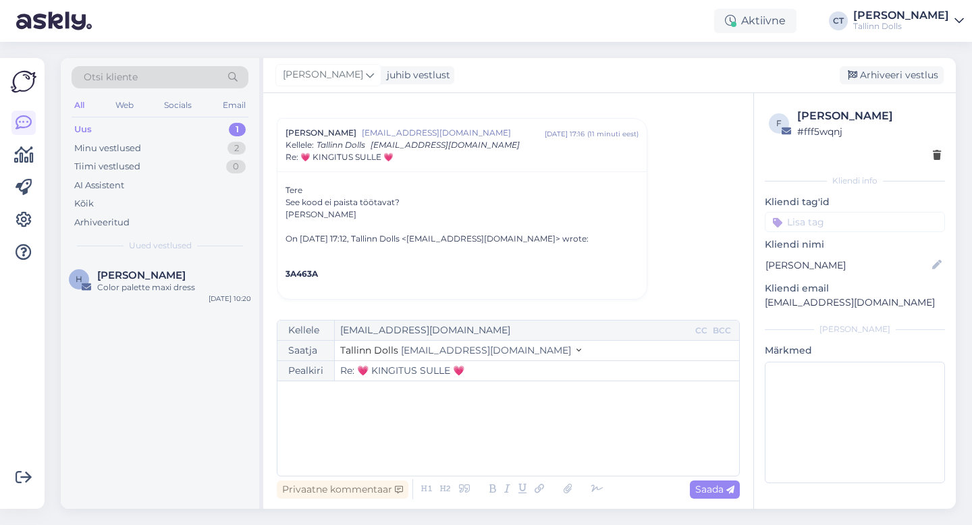
click at [538, 441] on div "﻿" at bounding box center [508, 428] width 448 height 81
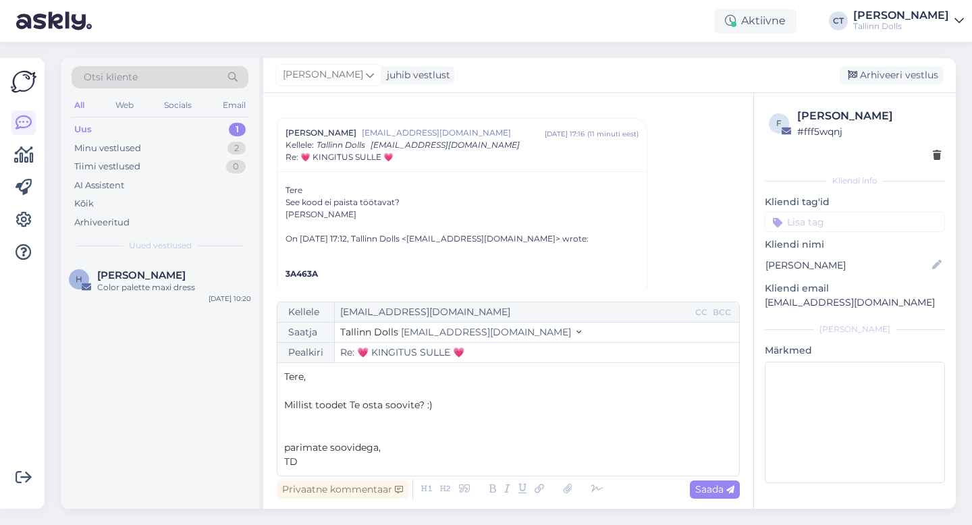
click at [289, 448] on span "parimate soovidega," at bounding box center [332, 447] width 97 height 12
click at [732, 493] on icon at bounding box center [730, 490] width 8 height 8
type input "Re: Re: 💗 KINGITUS SULLE 💗"
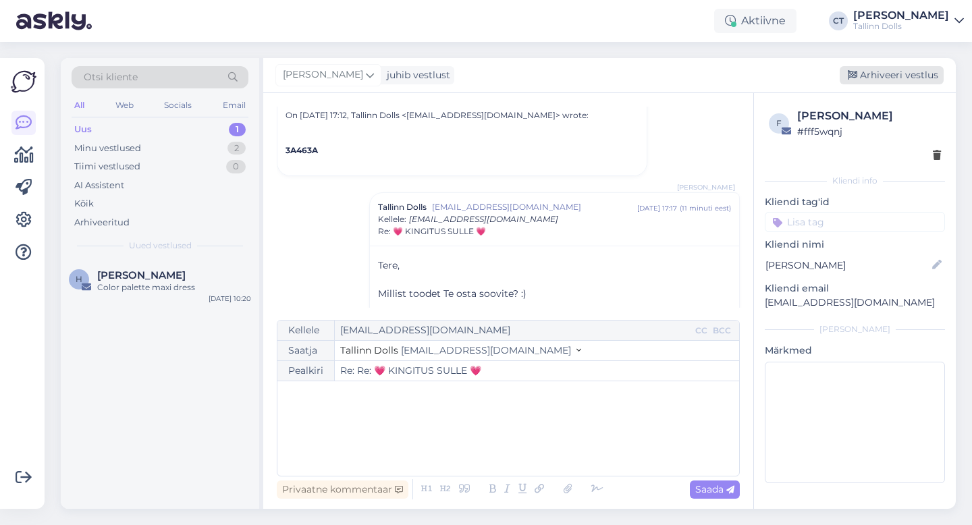
click at [920, 69] on div "Arhiveeri vestlus" at bounding box center [892, 75] width 104 height 18
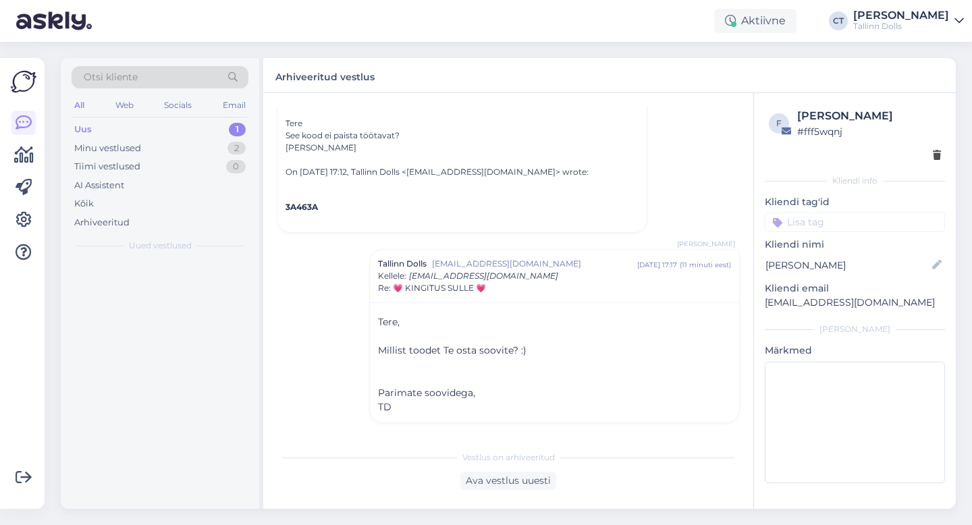
scroll to position [208, 0]
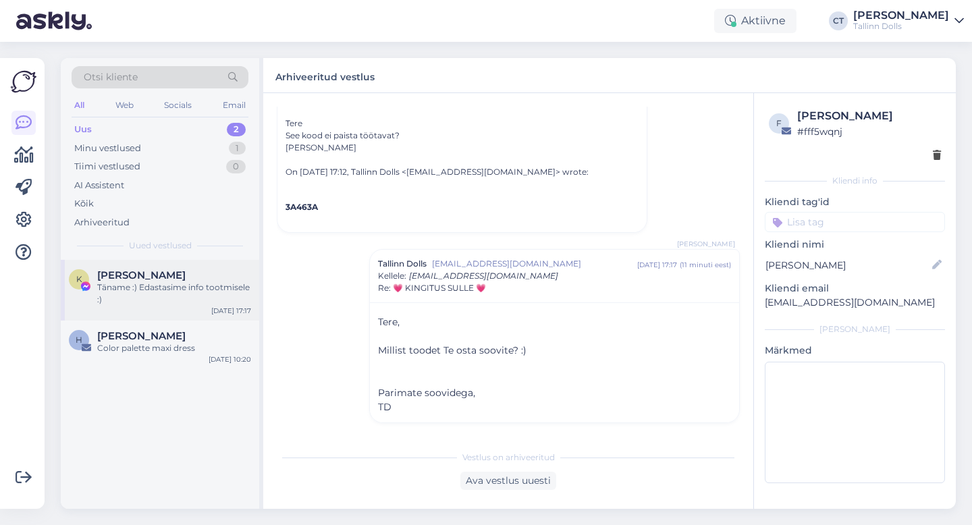
click at [114, 288] on div "Täname :) Edastasime info tootmisele :)" at bounding box center [174, 293] width 154 height 24
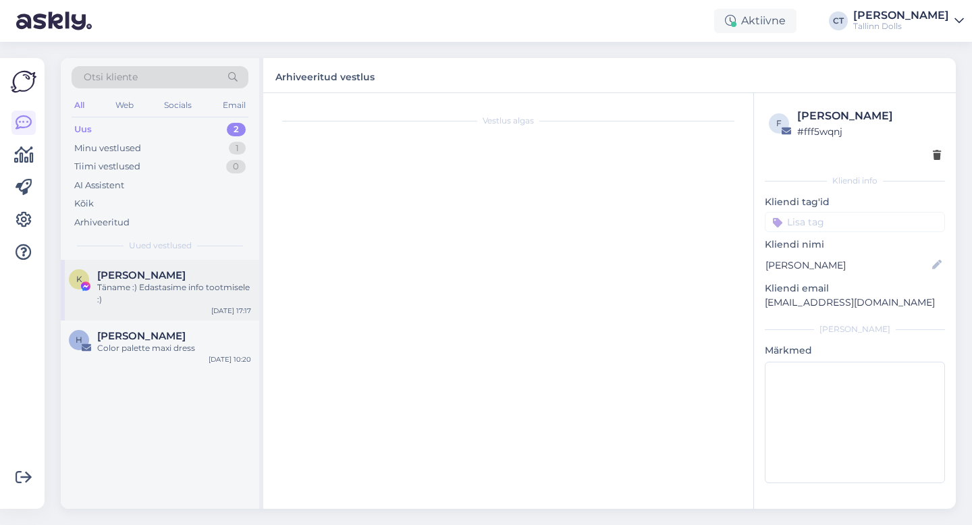
scroll to position [0, 0]
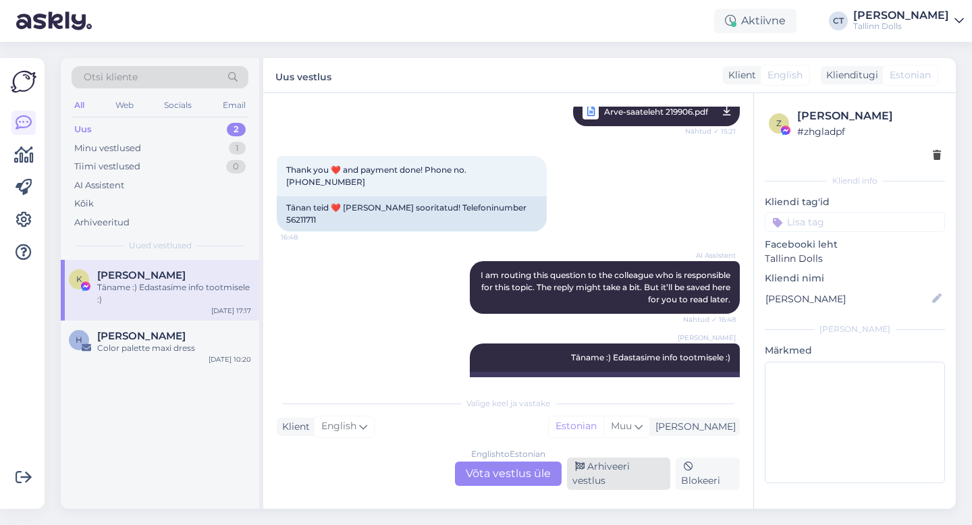
click at [599, 477] on div "Arhiveeri vestlus" at bounding box center [618, 474] width 103 height 32
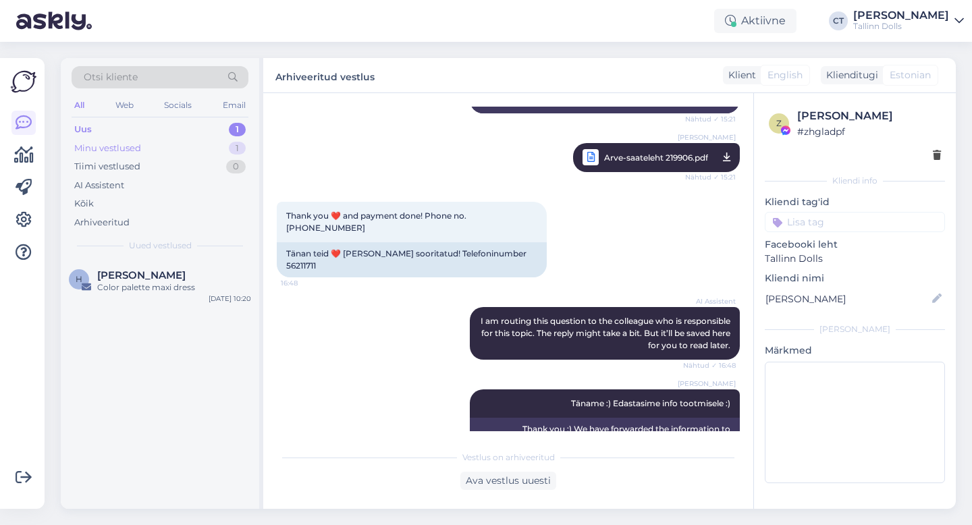
click at [141, 144] on div "Minu vestlused 1" at bounding box center [160, 148] width 177 height 19
click at [133, 122] on div "Uus 1" at bounding box center [160, 129] width 177 height 19
click at [132, 142] on div "Minu vestlused" at bounding box center [107, 149] width 67 height 14
click at [128, 124] on div "Uus 1" at bounding box center [160, 129] width 177 height 19
click at [180, 288] on div "Color palette maxi dress" at bounding box center [174, 287] width 154 height 12
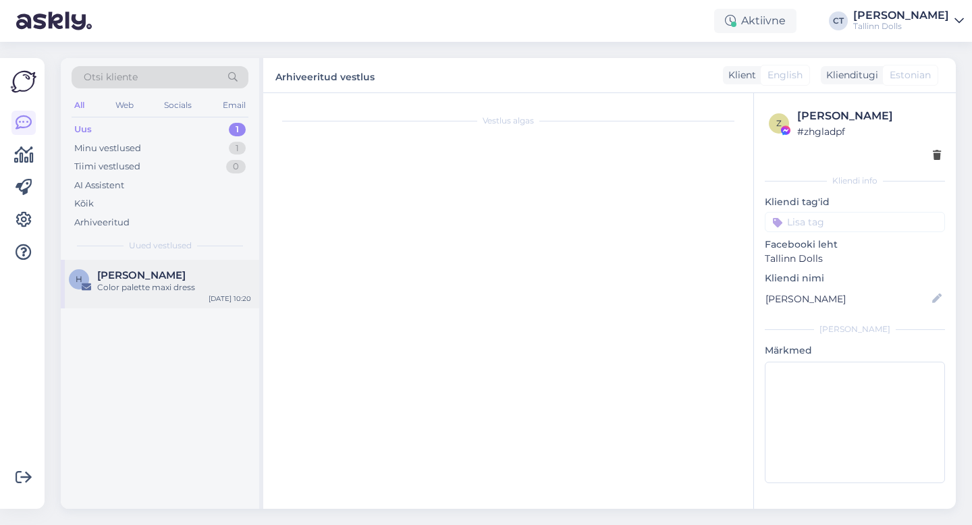
scroll to position [0, 0]
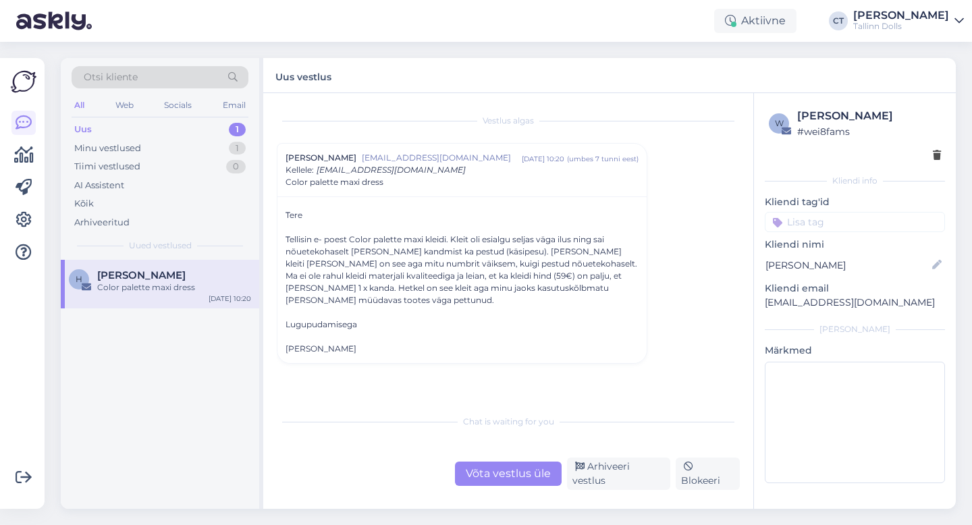
click at [501, 473] on div "Võta vestlus üle" at bounding box center [508, 474] width 107 height 24
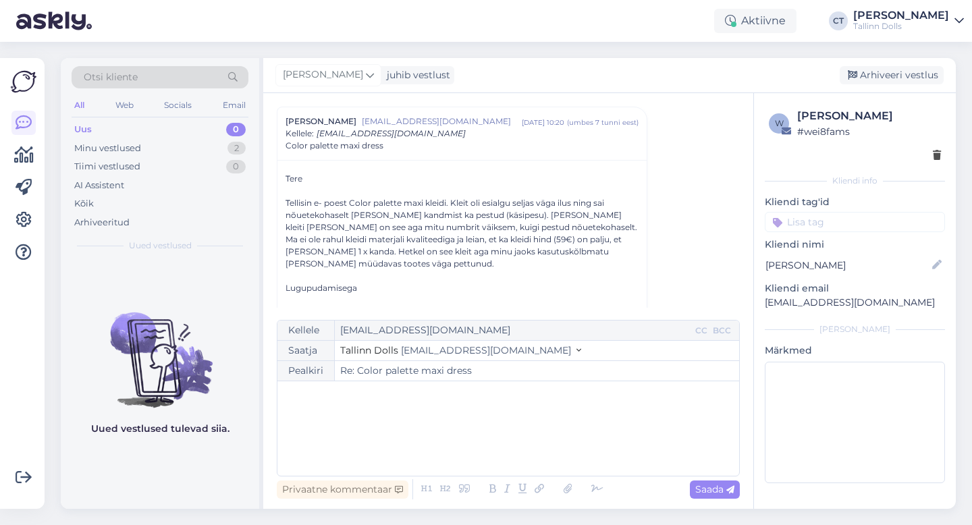
click at [508, 450] on div "﻿" at bounding box center [508, 428] width 448 height 81
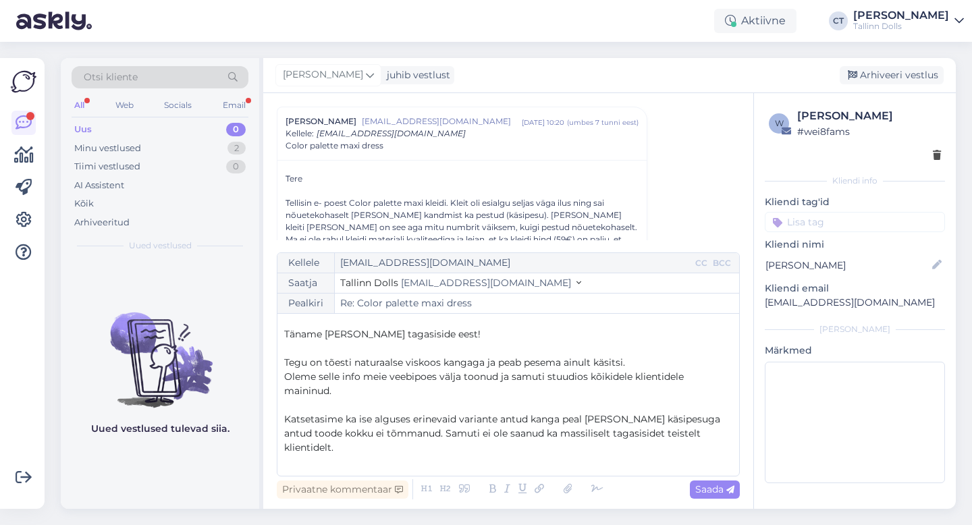
scroll to position [20, 0]
click at [640, 367] on p "Tegu on tõesti naturaalse viskoos kangaga ja peab pesema ainult käsitsi." at bounding box center [508, 364] width 448 height 14
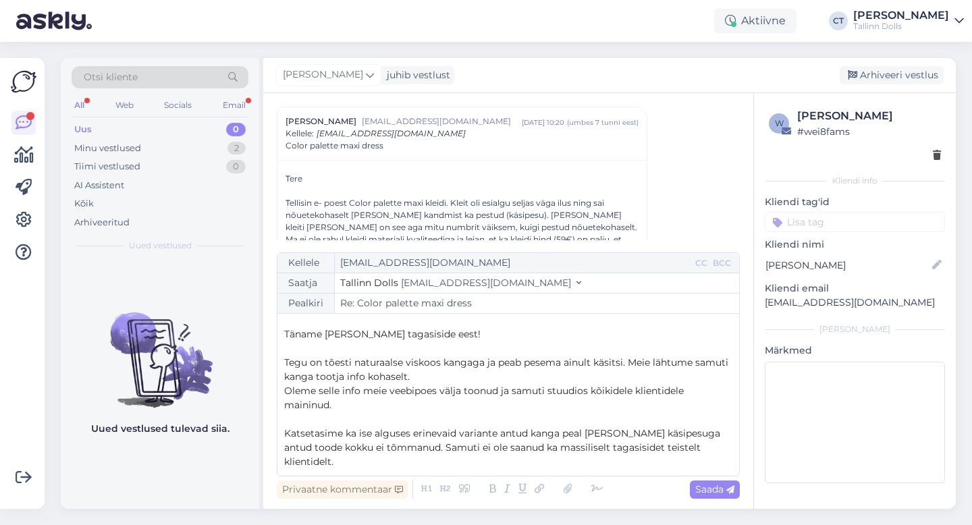
scroll to position [36, 0]
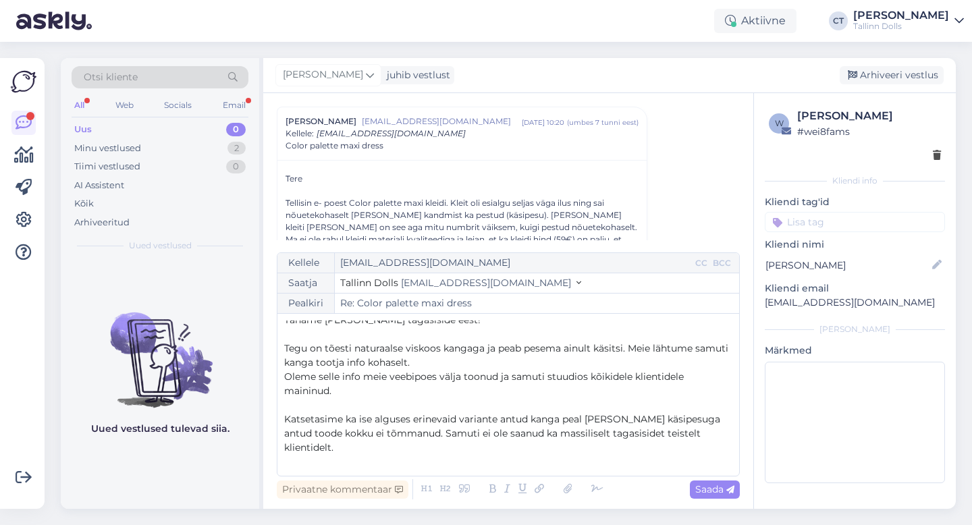
click at [487, 389] on p "Oleme selle info meie veebipoes välja toonud ja samuti stuudios kõikidele klien…" at bounding box center [508, 384] width 448 height 28
click at [646, 469] on p "Oleme antud kangast müünud pea aasta erinevates toonides ja mudelites." at bounding box center [508, 476] width 448 height 14
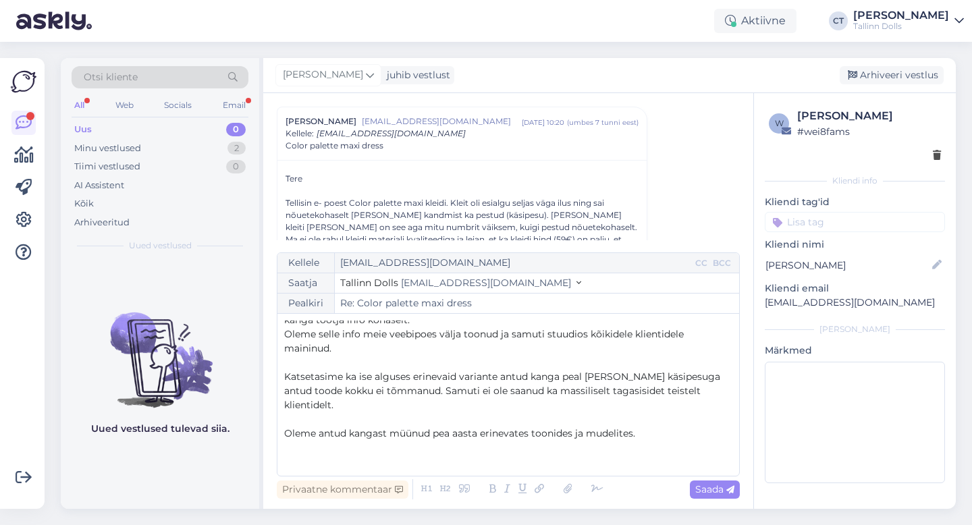
scroll to position [92, 0]
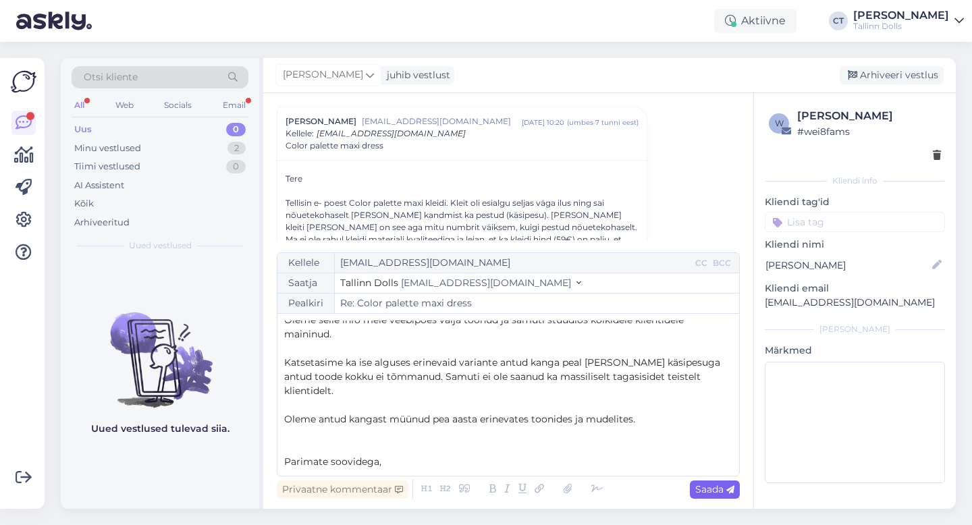
click at [720, 491] on span "Saada" at bounding box center [714, 489] width 39 height 12
type input "Re: Color palette maxi dress"
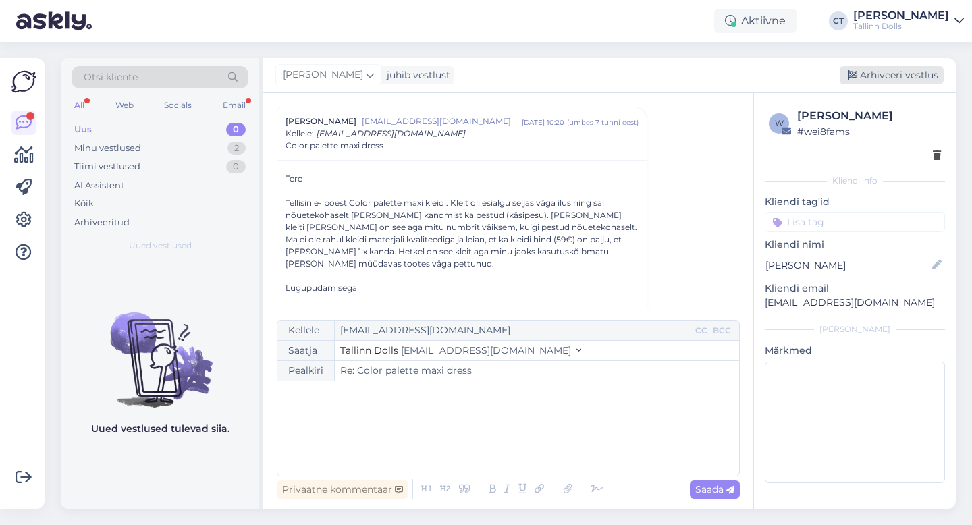
scroll to position [0, 0]
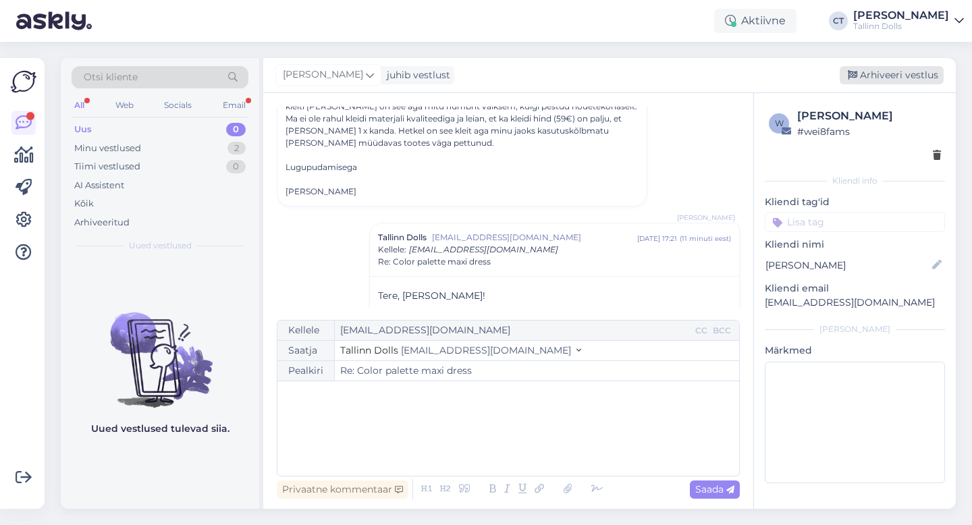
click at [908, 73] on div "Arhiveeri vestlus" at bounding box center [892, 75] width 104 height 18
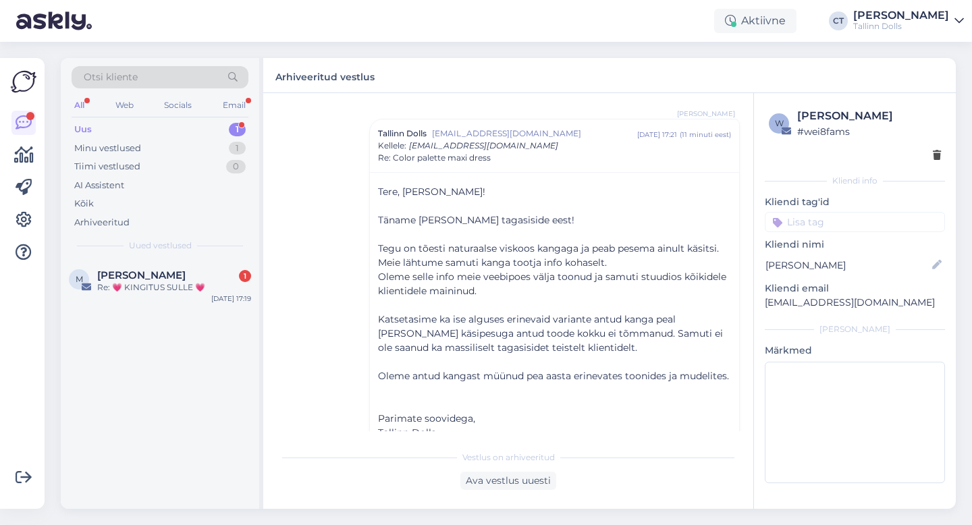
click at [144, 130] on div "Uus 1" at bounding box center [160, 129] width 177 height 19
click at [164, 296] on div "M [PERSON_NAME] 1 Re: 💗 KINGITUS SULLE 💗 [DATE] 17:19" at bounding box center [160, 284] width 198 height 49
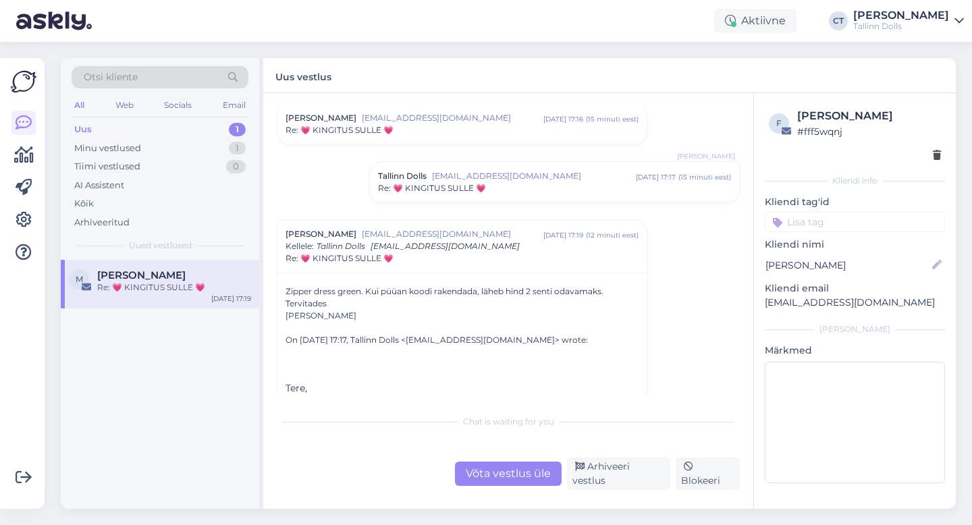
scroll to position [159, 0]
click at [516, 472] on div "Võta vestlus üle" at bounding box center [508, 474] width 107 height 24
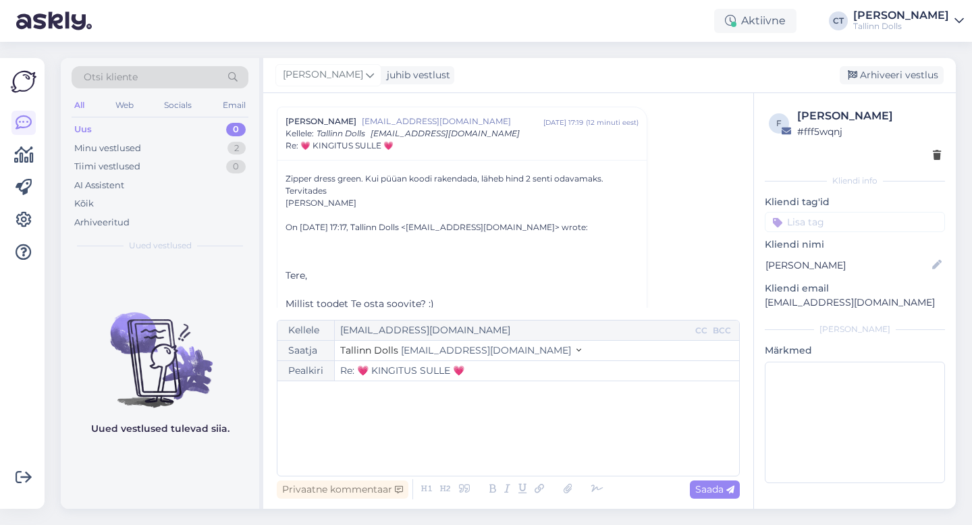
click at [537, 454] on div "﻿" at bounding box center [508, 428] width 448 height 81
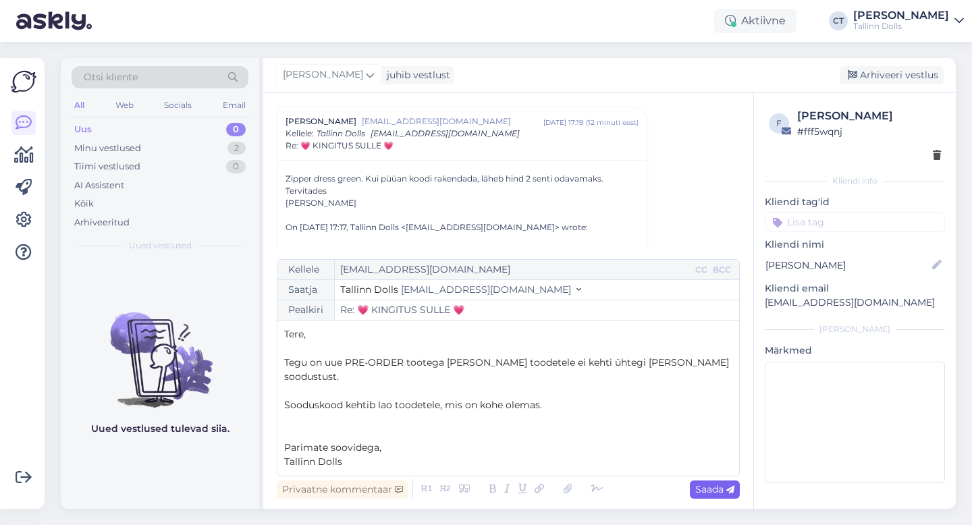
click at [720, 485] on span "Saada" at bounding box center [714, 489] width 39 height 12
type input "Re: Re: 💗 KINGITUS SULLE 💗"
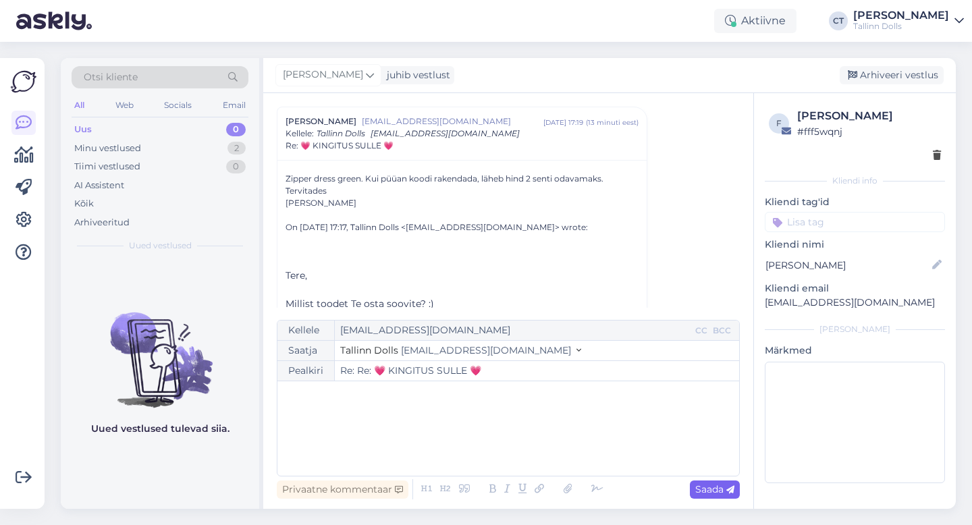
scroll to position [508, 0]
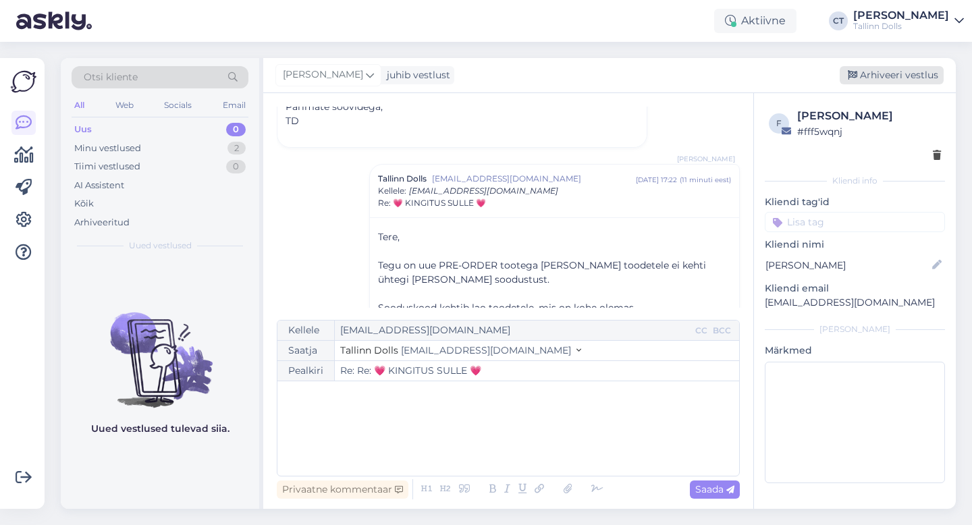
click at [919, 75] on div "Arhiveeri vestlus" at bounding box center [892, 75] width 104 height 18
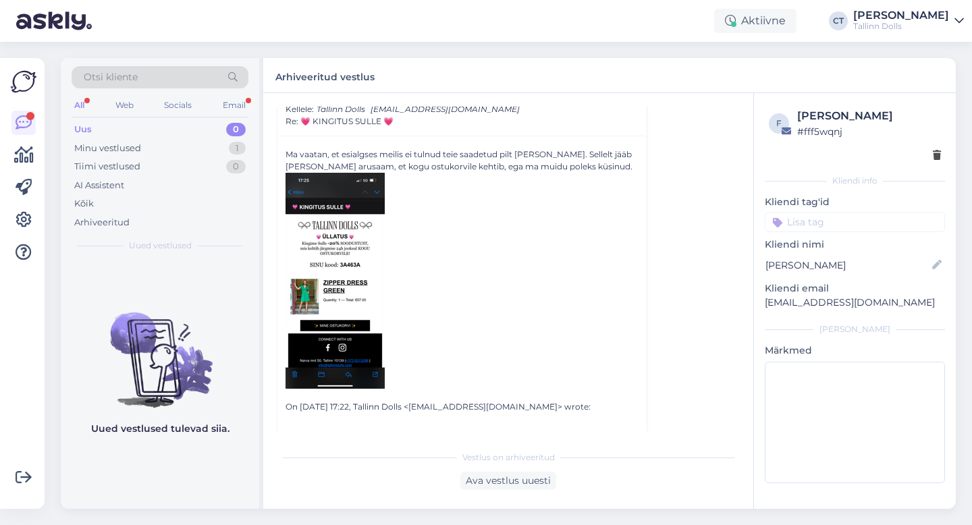
scroll to position [830, 0]
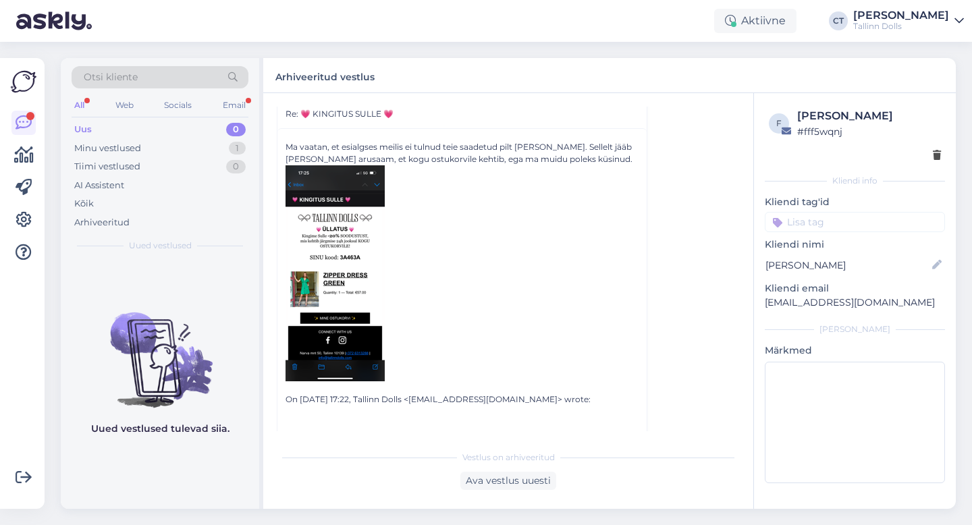
click at [333, 239] on img at bounding box center [335, 273] width 99 height 216
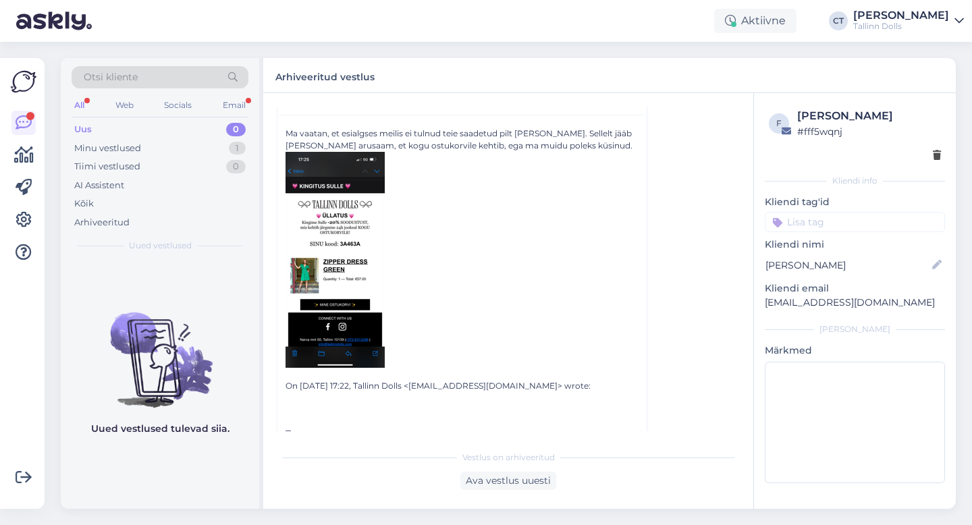
scroll to position [842, 0]
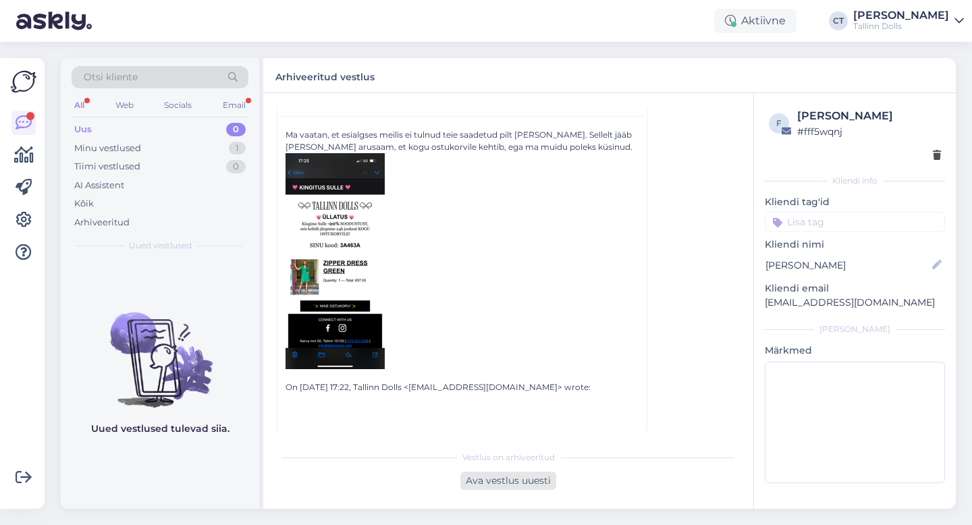
click at [510, 479] on div "Ava vestlus uuesti" at bounding box center [508, 481] width 96 height 18
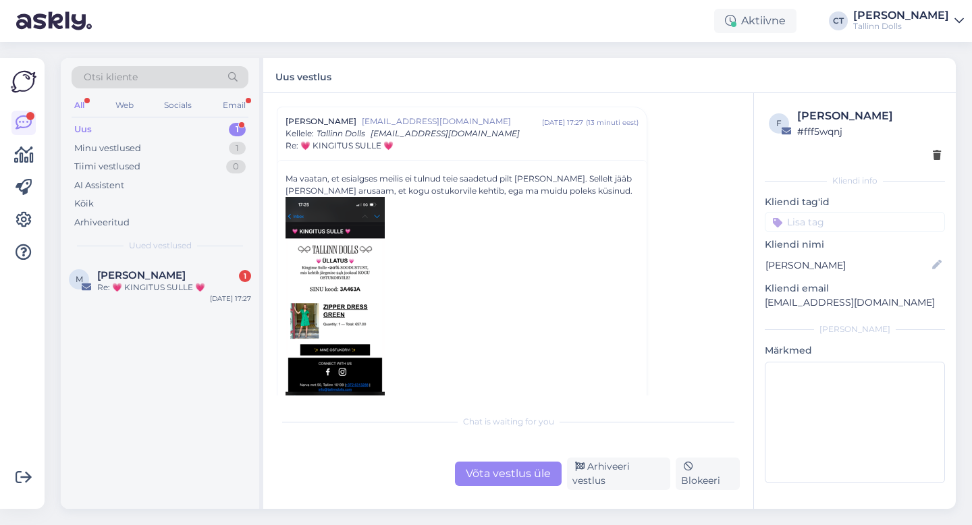
click at [528, 471] on div "Võta vestlus üle" at bounding box center [508, 474] width 107 height 24
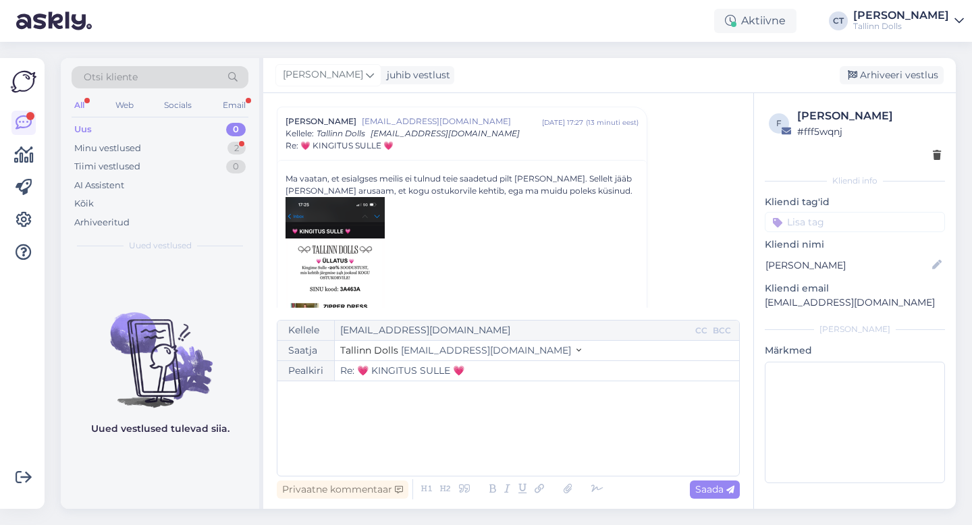
click at [529, 457] on div "﻿" at bounding box center [508, 428] width 448 height 81
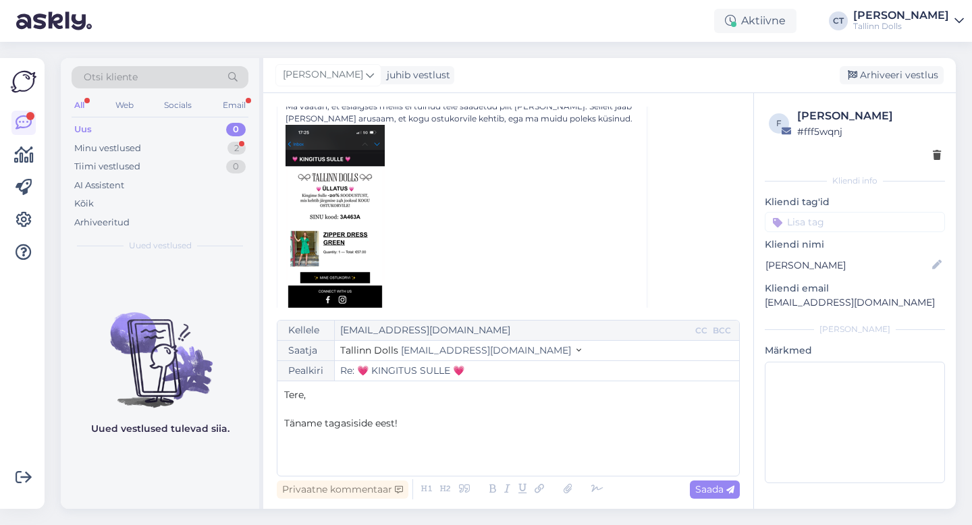
scroll to position [876, 0]
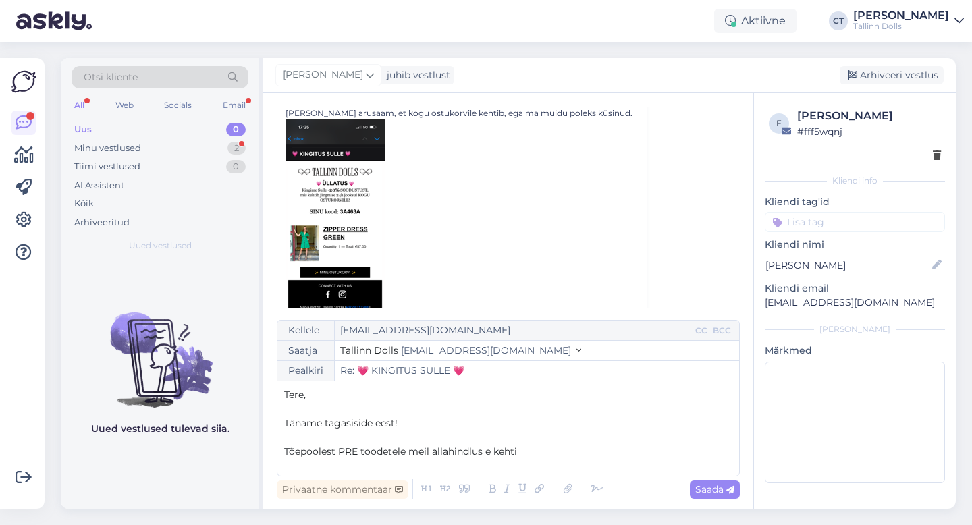
click at [409, 426] on p "Täname tagasiside eest!" at bounding box center [508, 424] width 448 height 14
click at [568, 450] on p "Tõepoolest PRE toodetele meil allahindlus e kehti" at bounding box center [508, 452] width 448 height 14
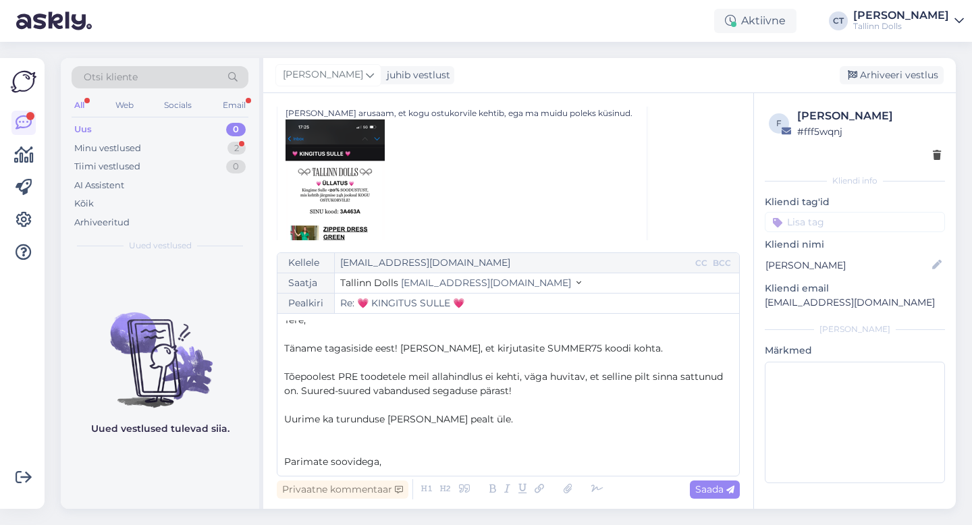
scroll to position [22, 0]
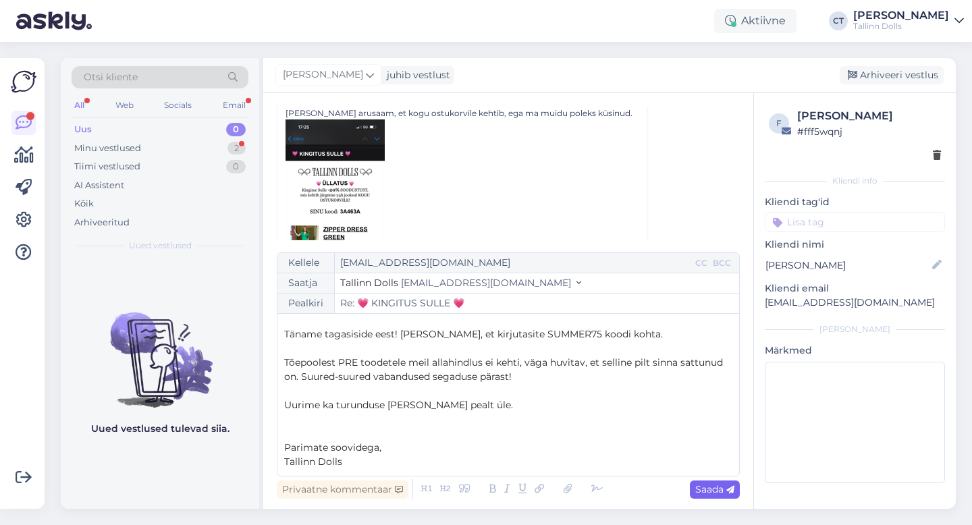
click at [737, 486] on div "Saada" at bounding box center [715, 490] width 50 height 18
type input "Re: Re: 💗 KINGITUS SULLE 💗"
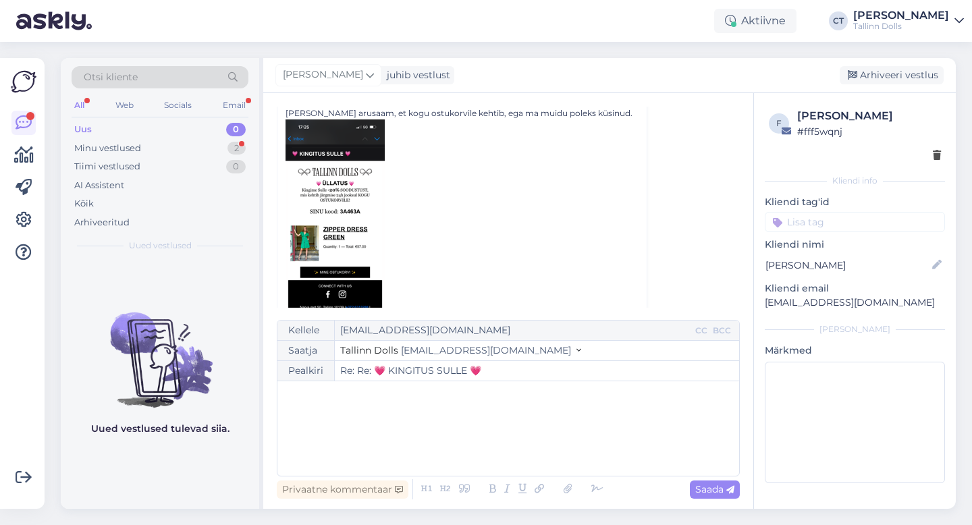
scroll to position [0, 0]
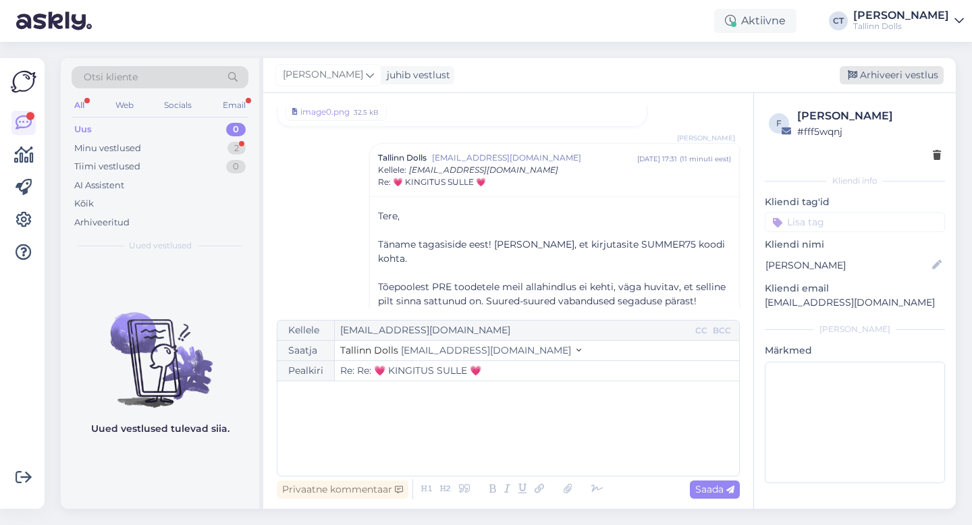
click at [897, 74] on div "Arhiveeri vestlus" at bounding box center [892, 75] width 104 height 18
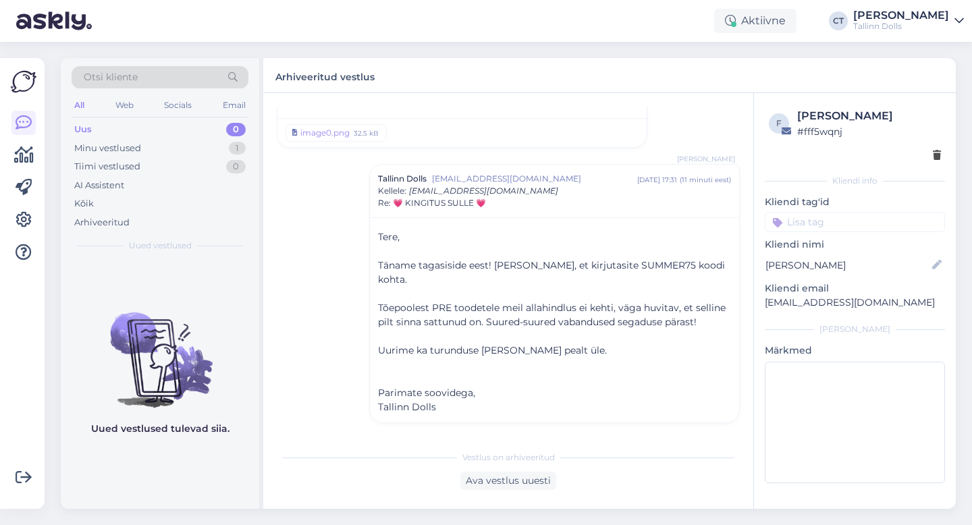
scroll to position [1304, 0]
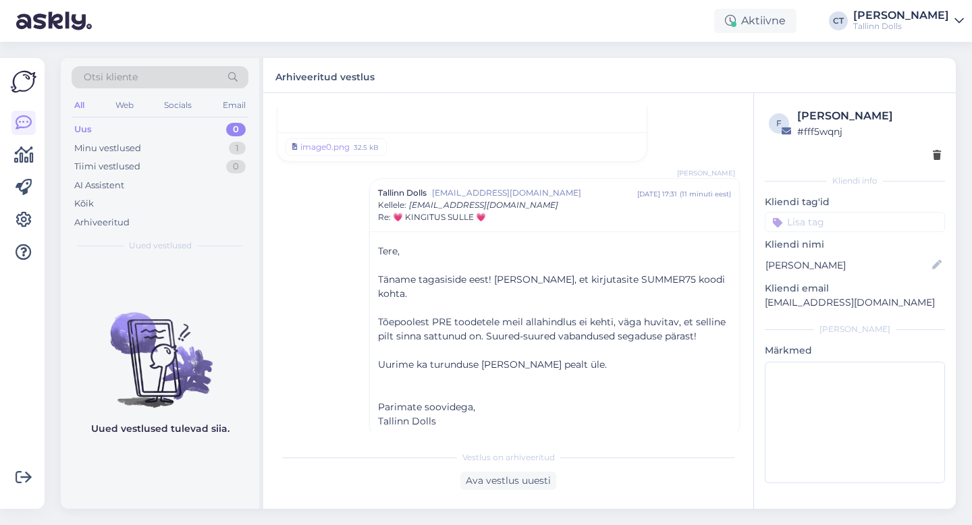
click at [101, 126] on div "Uus 0" at bounding box center [160, 129] width 177 height 19
click at [82, 123] on div "Uus" at bounding box center [83, 130] width 18 height 14
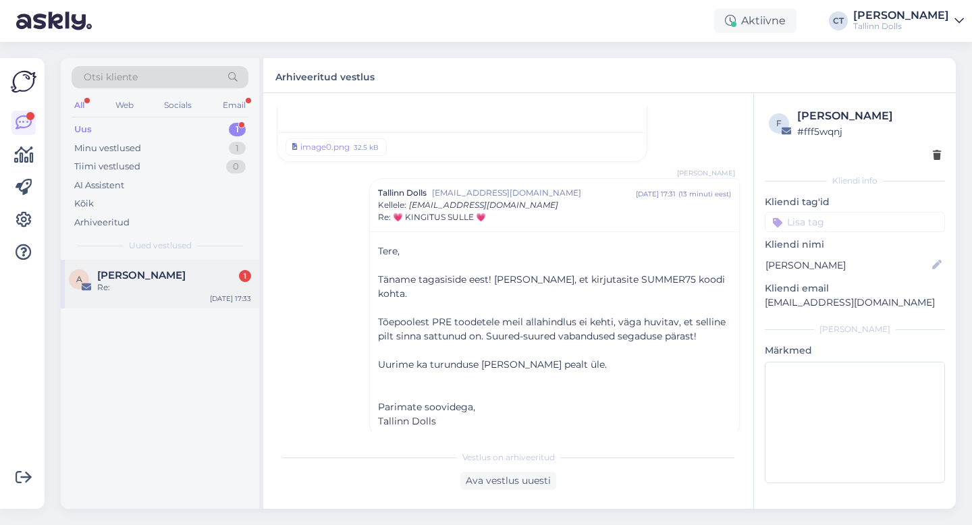
click at [154, 281] on div "Re:" at bounding box center [174, 287] width 154 height 12
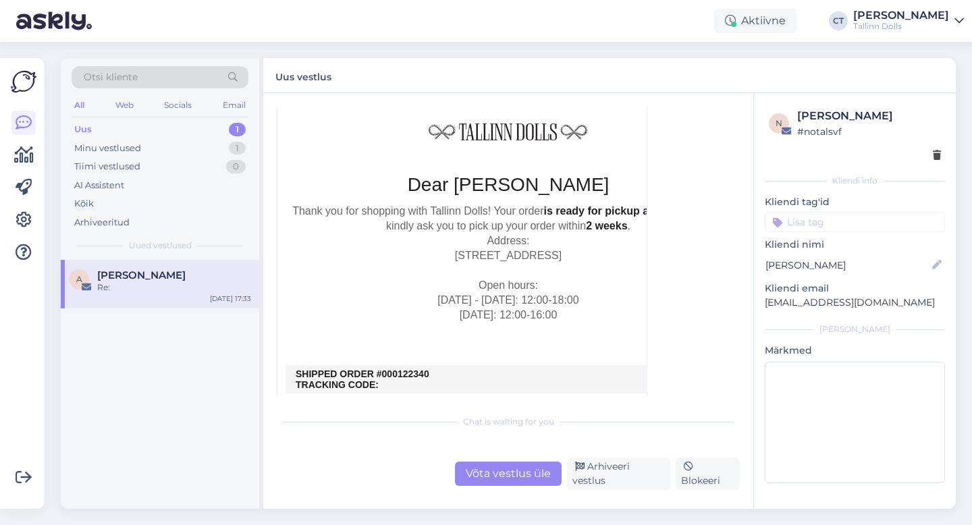
scroll to position [603, 0]
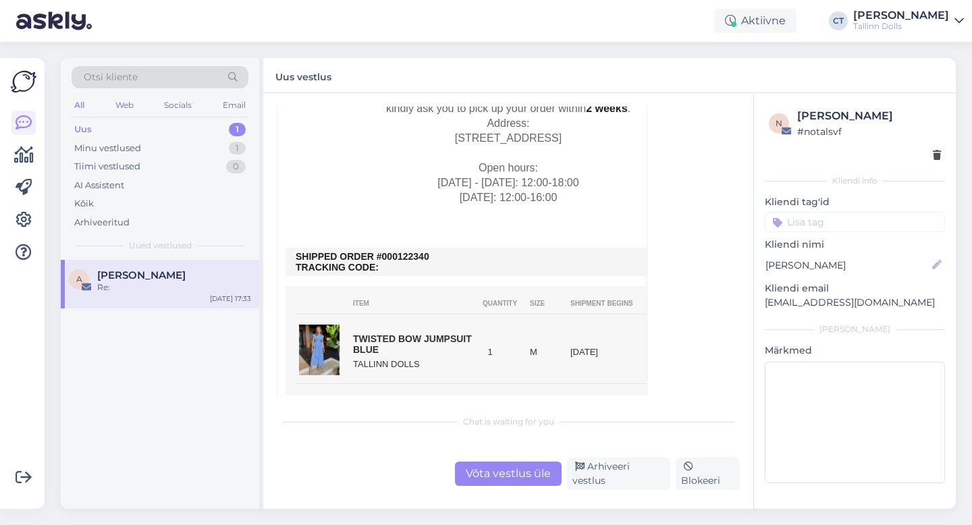
click at [504, 475] on div "Võta vestlus üle" at bounding box center [508, 474] width 107 height 24
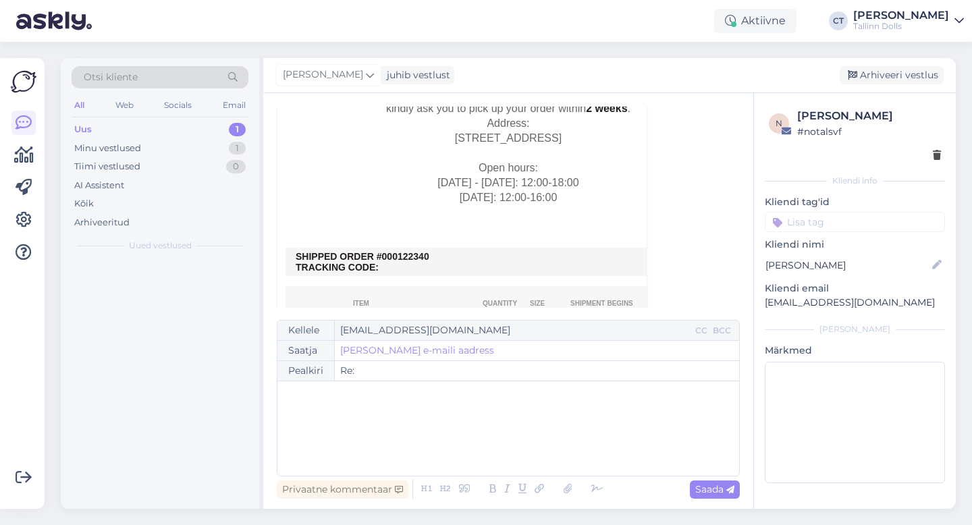
scroll to position [269, 0]
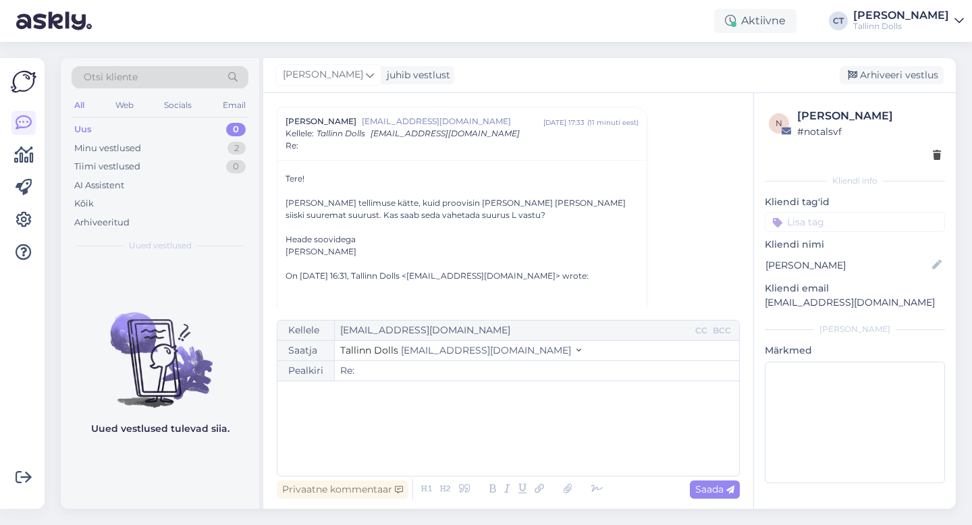
click at [512, 444] on div "﻿" at bounding box center [508, 428] width 448 height 81
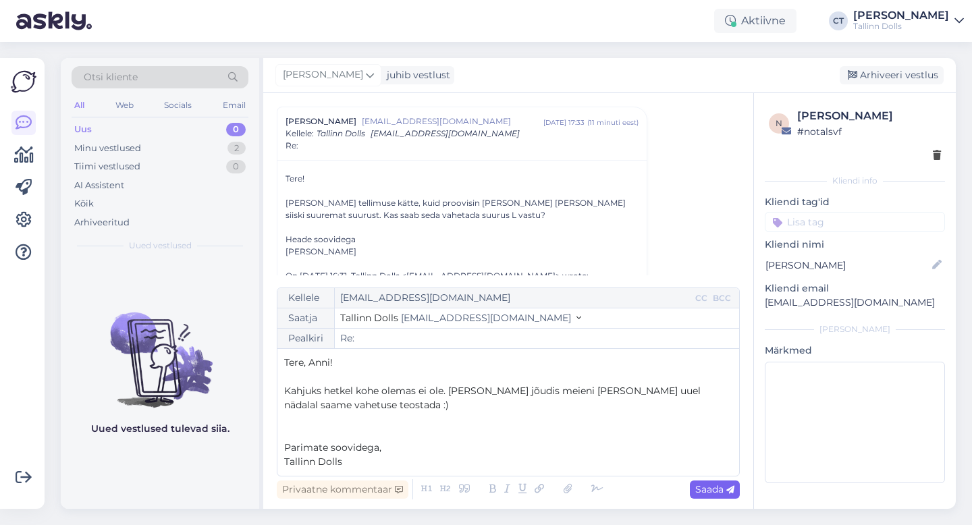
click at [695, 483] on span "Saada" at bounding box center [714, 489] width 39 height 12
type input "Re: Re:"
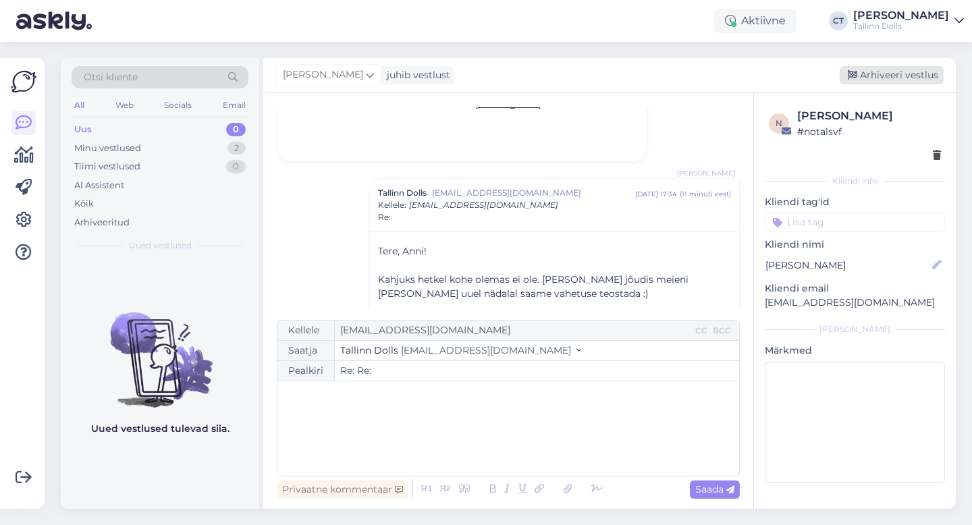
click at [923, 72] on div "Arhiveeri vestlus" at bounding box center [892, 75] width 104 height 18
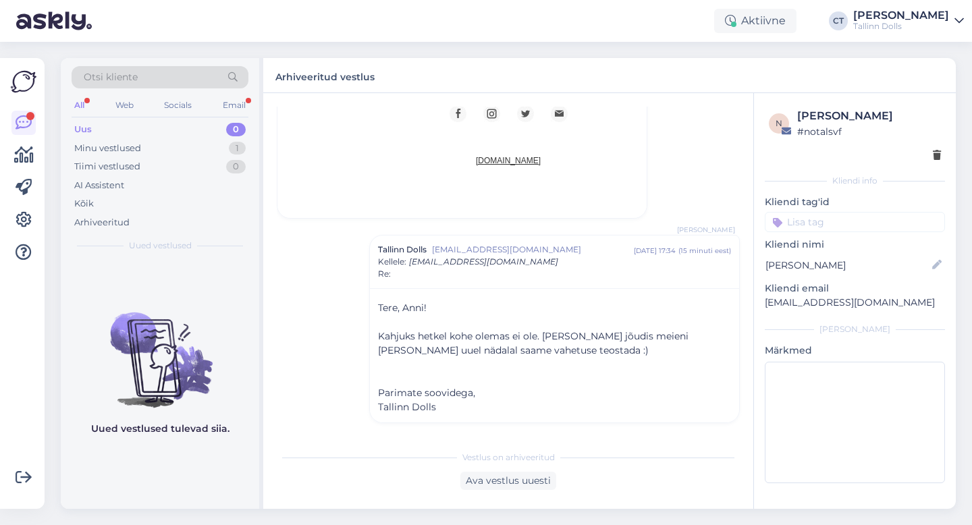
scroll to position [1255, 0]
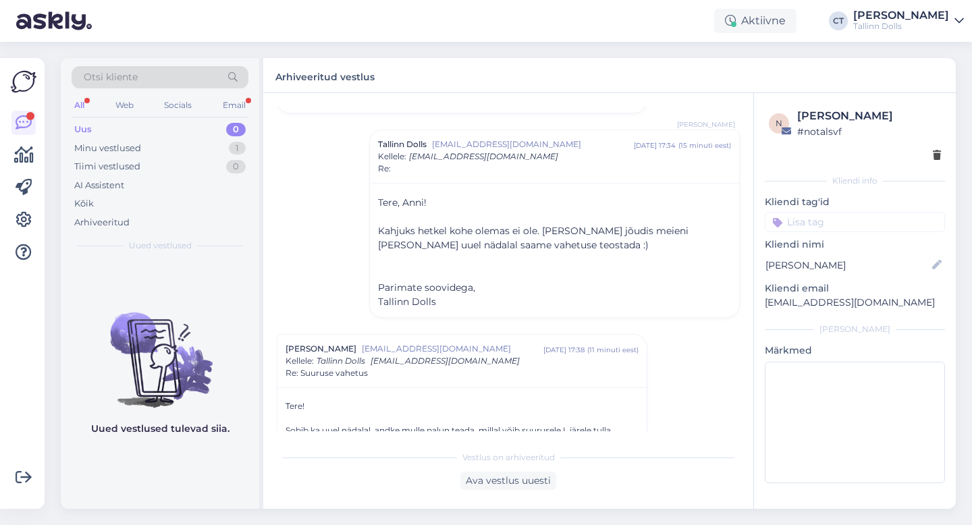
click at [89, 125] on div "Uus" at bounding box center [83, 130] width 18 height 14
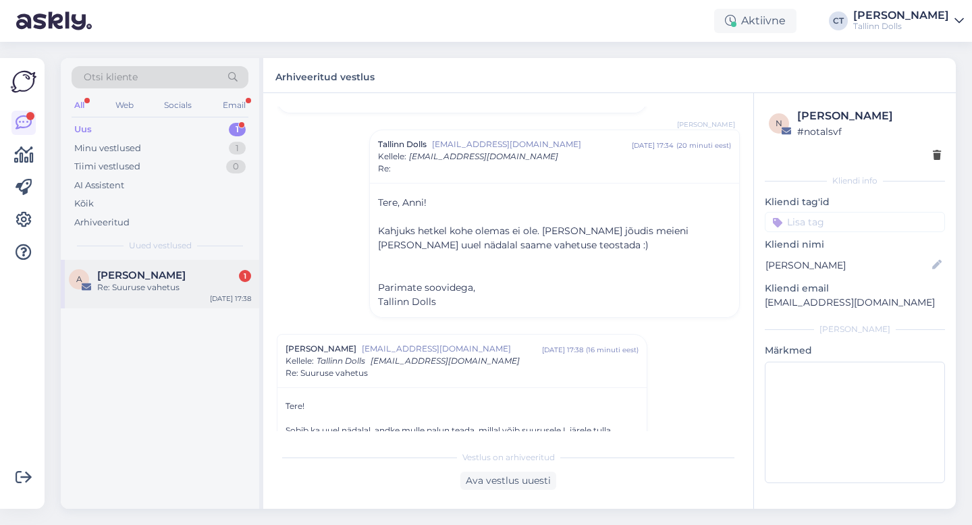
click at [169, 273] on div "[PERSON_NAME] 1" at bounding box center [174, 275] width 154 height 12
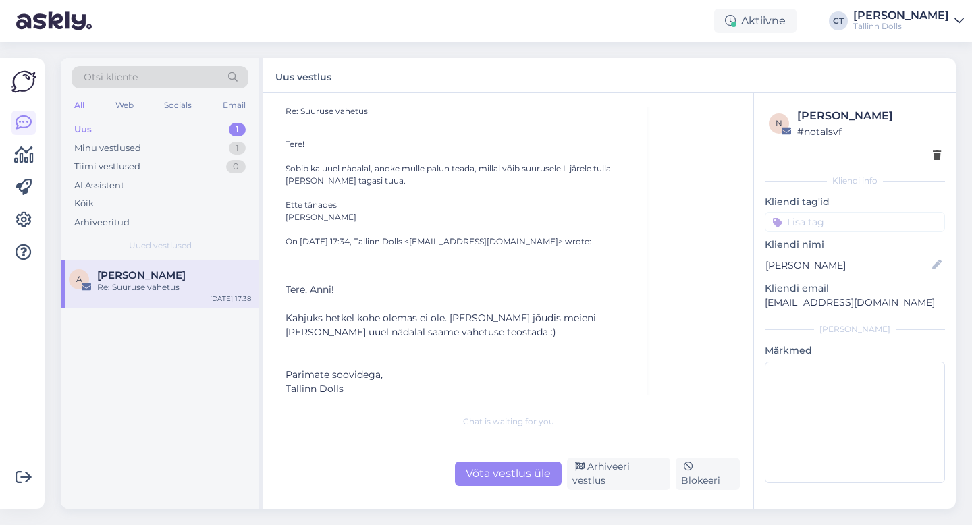
scroll to position [417, 0]
click at [124, 122] on div "Uus 1" at bounding box center [160, 129] width 177 height 19
click at [125, 151] on div "Minu vestlused" at bounding box center [107, 149] width 67 height 14
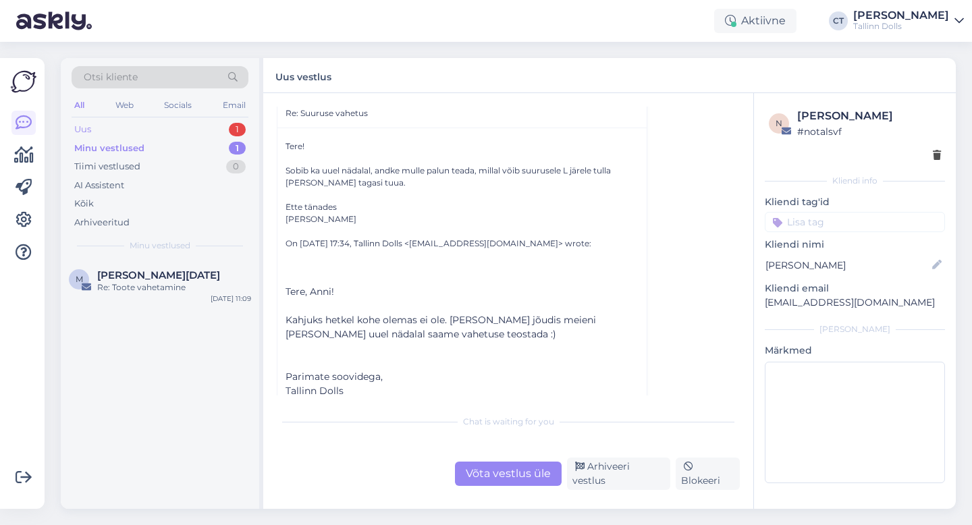
click at [120, 130] on div "Uus 1" at bounding box center [160, 129] width 177 height 19
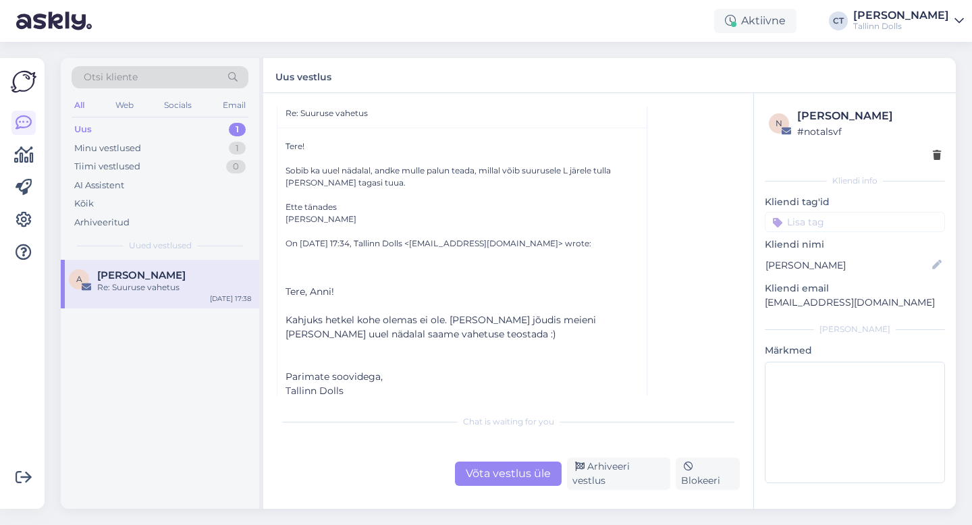
click at [492, 486] on div "Võta vestlus üle" at bounding box center [508, 474] width 107 height 24
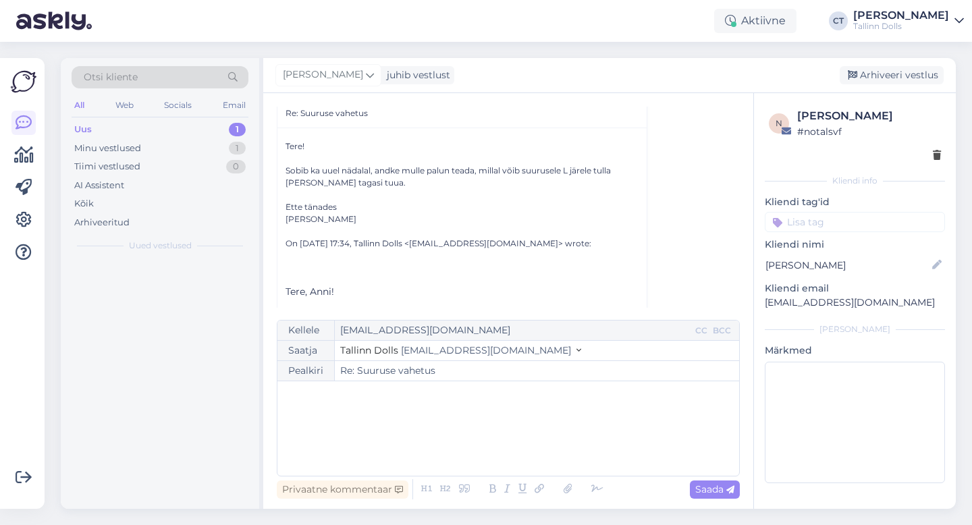
scroll to position [385, 0]
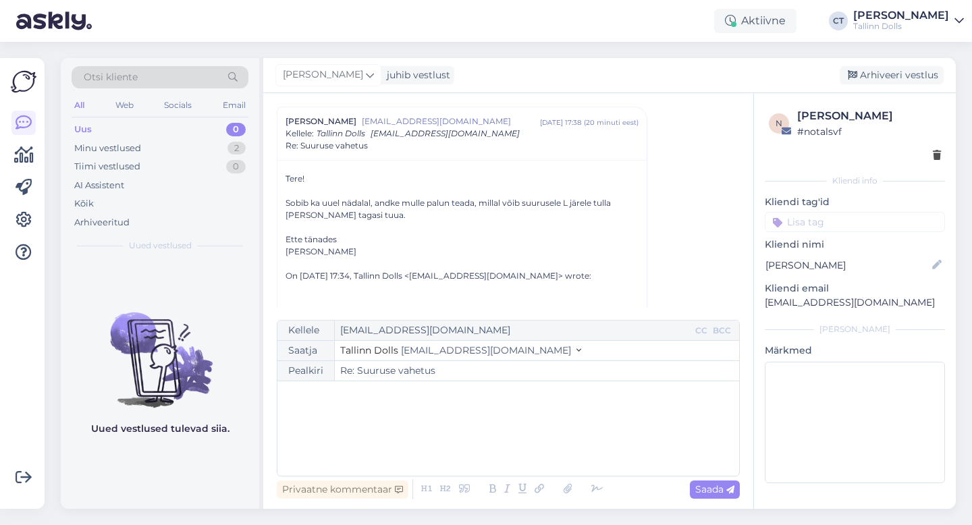
click at [497, 458] on div "﻿" at bounding box center [508, 428] width 448 height 81
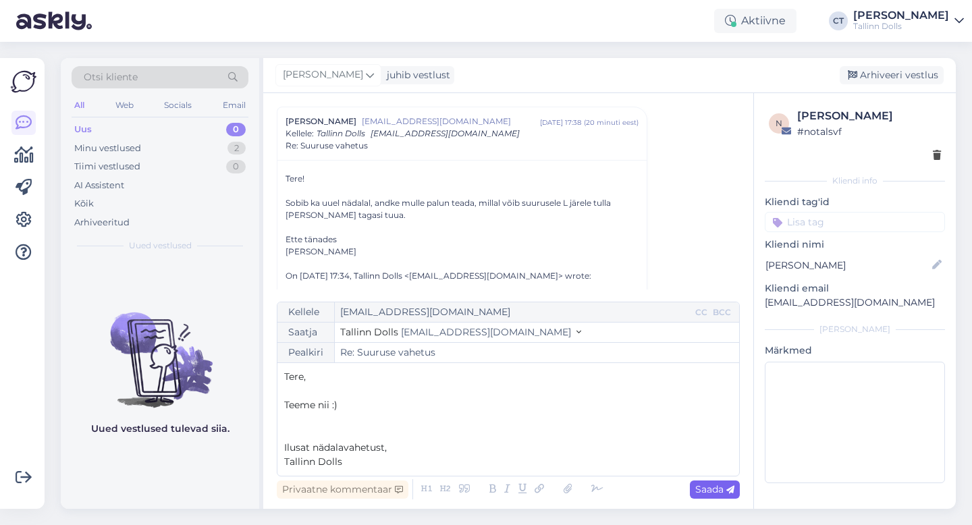
click at [705, 483] on span "Saada" at bounding box center [714, 489] width 39 height 12
type input "Re: Re: Suuruse vahetus"
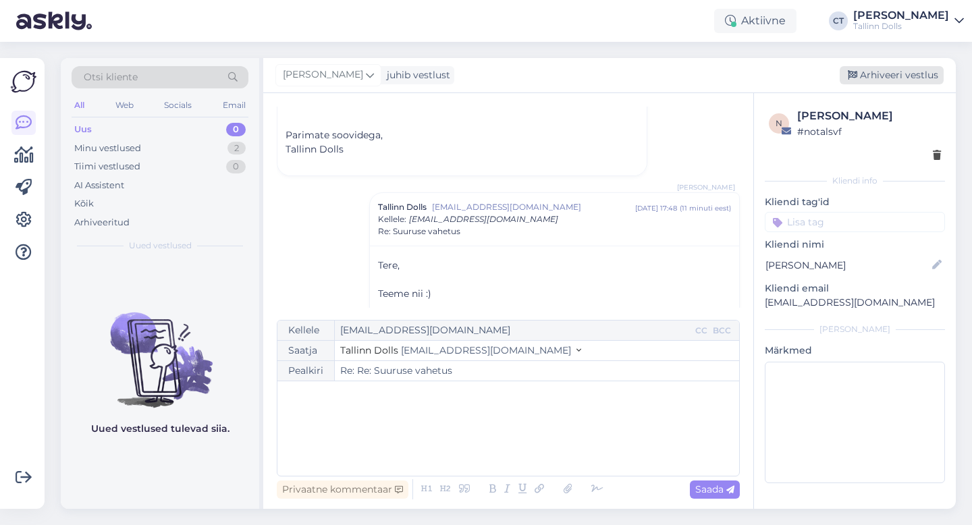
click at [901, 76] on div "Arhiveeri vestlus" at bounding box center [892, 75] width 104 height 18
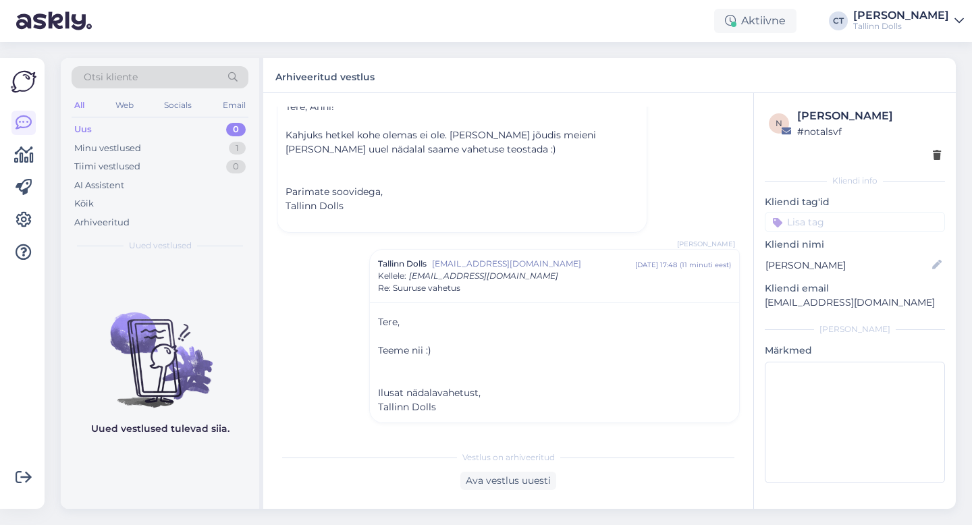
scroll to position [602, 0]
click at [161, 153] on div "Minu vestlused 1" at bounding box center [160, 148] width 177 height 19
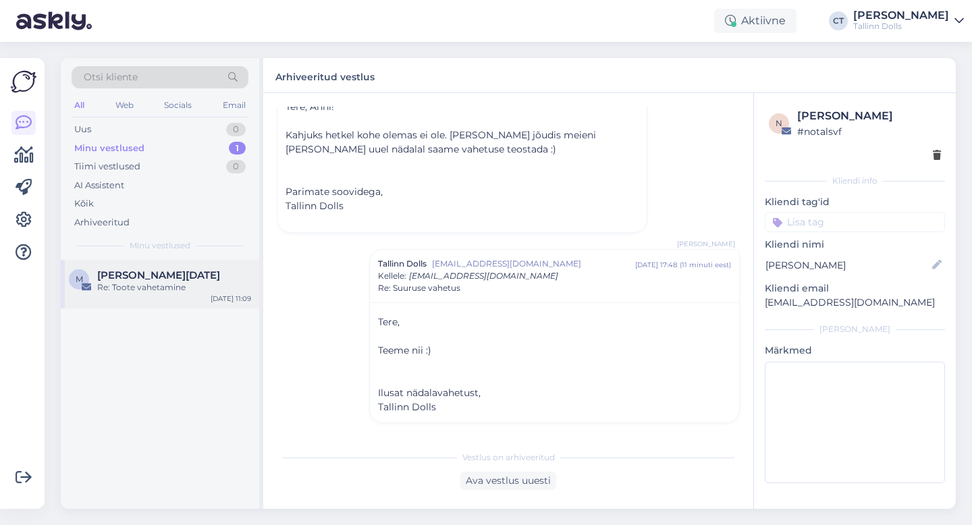
click at [145, 274] on span "[PERSON_NAME][DATE]" at bounding box center [158, 275] width 123 height 12
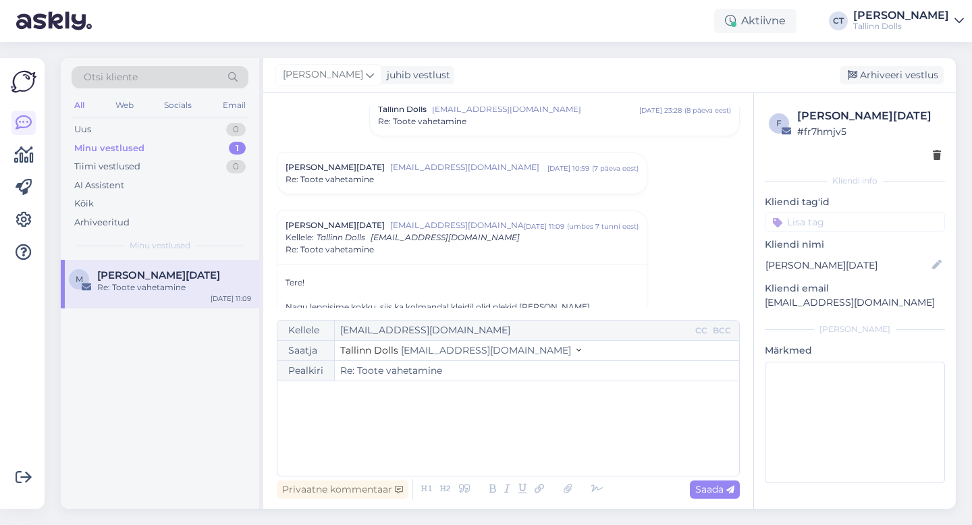
click at [840, 215] on input at bounding box center [855, 222] width 180 height 20
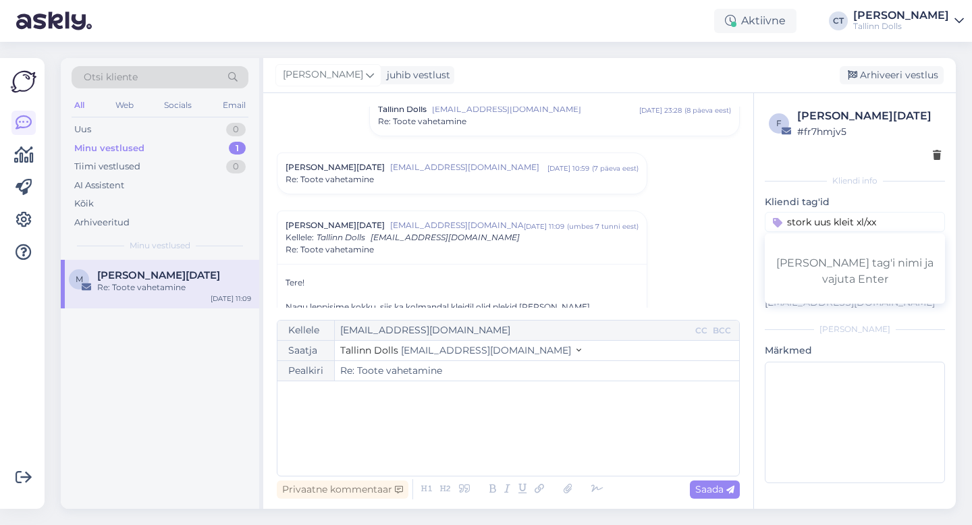
type input "stork uus kleit xl/xxl"
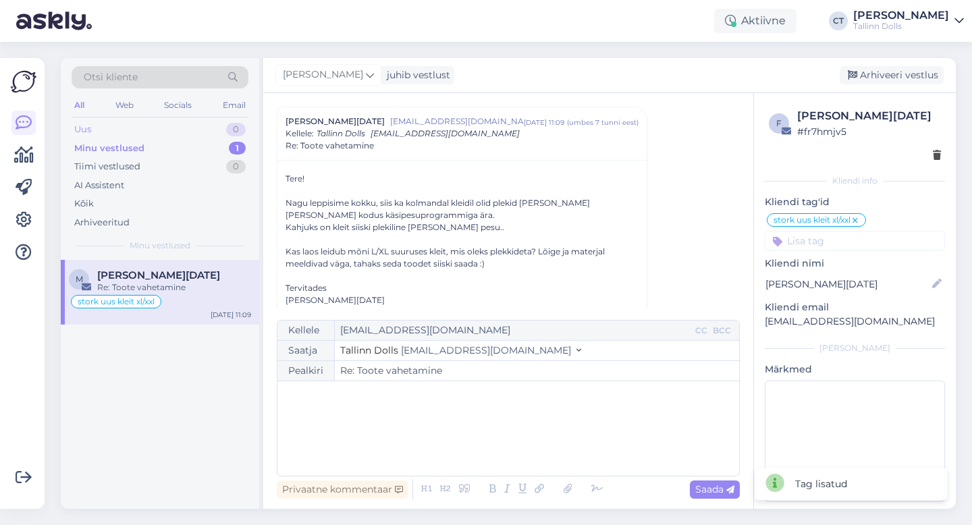
click at [144, 132] on div "Uus 0" at bounding box center [160, 129] width 177 height 19
